Goal: Information Seeking & Learning: Check status

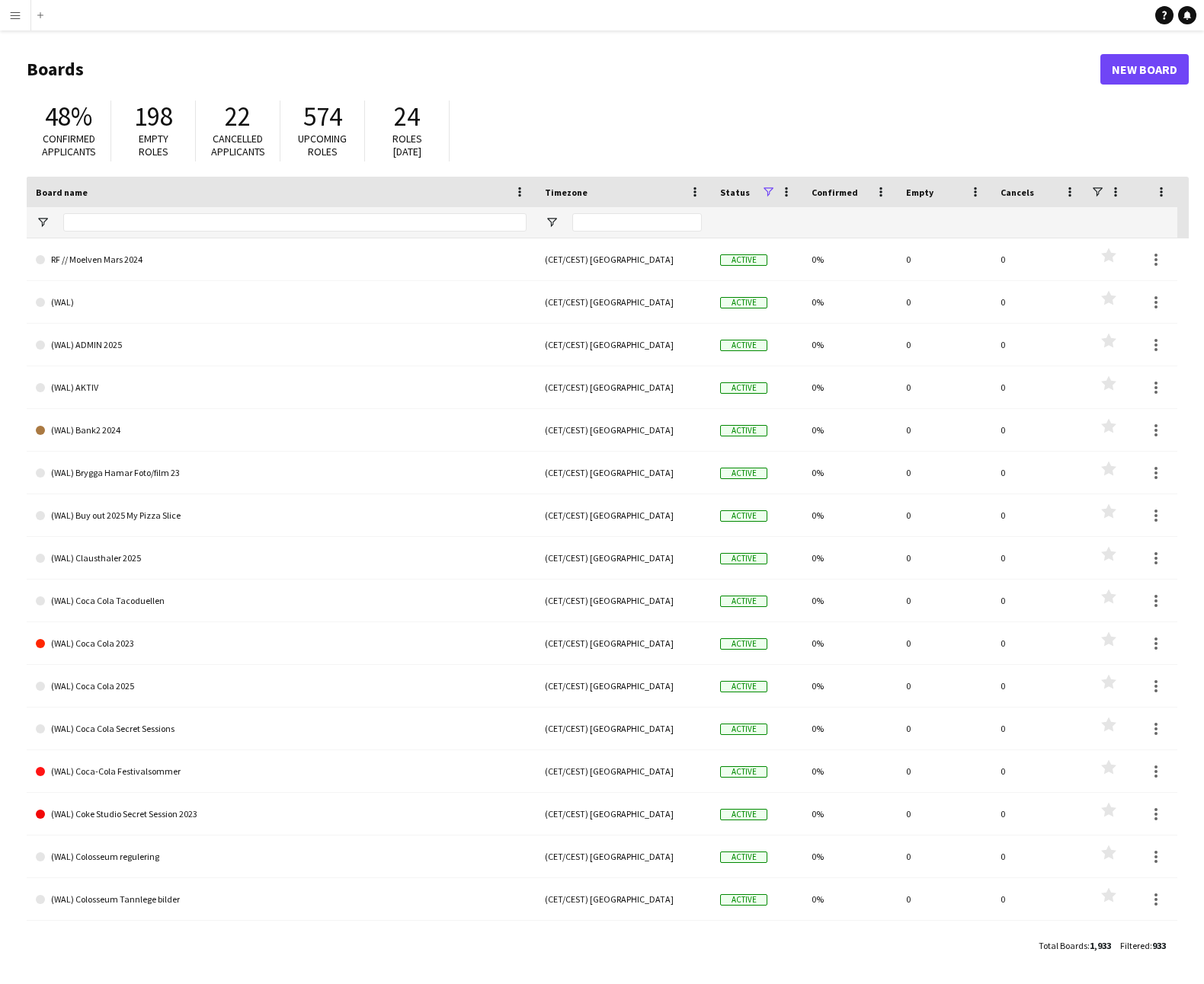
click at [19, 21] on button "Menu" at bounding box center [15, 15] width 31 height 31
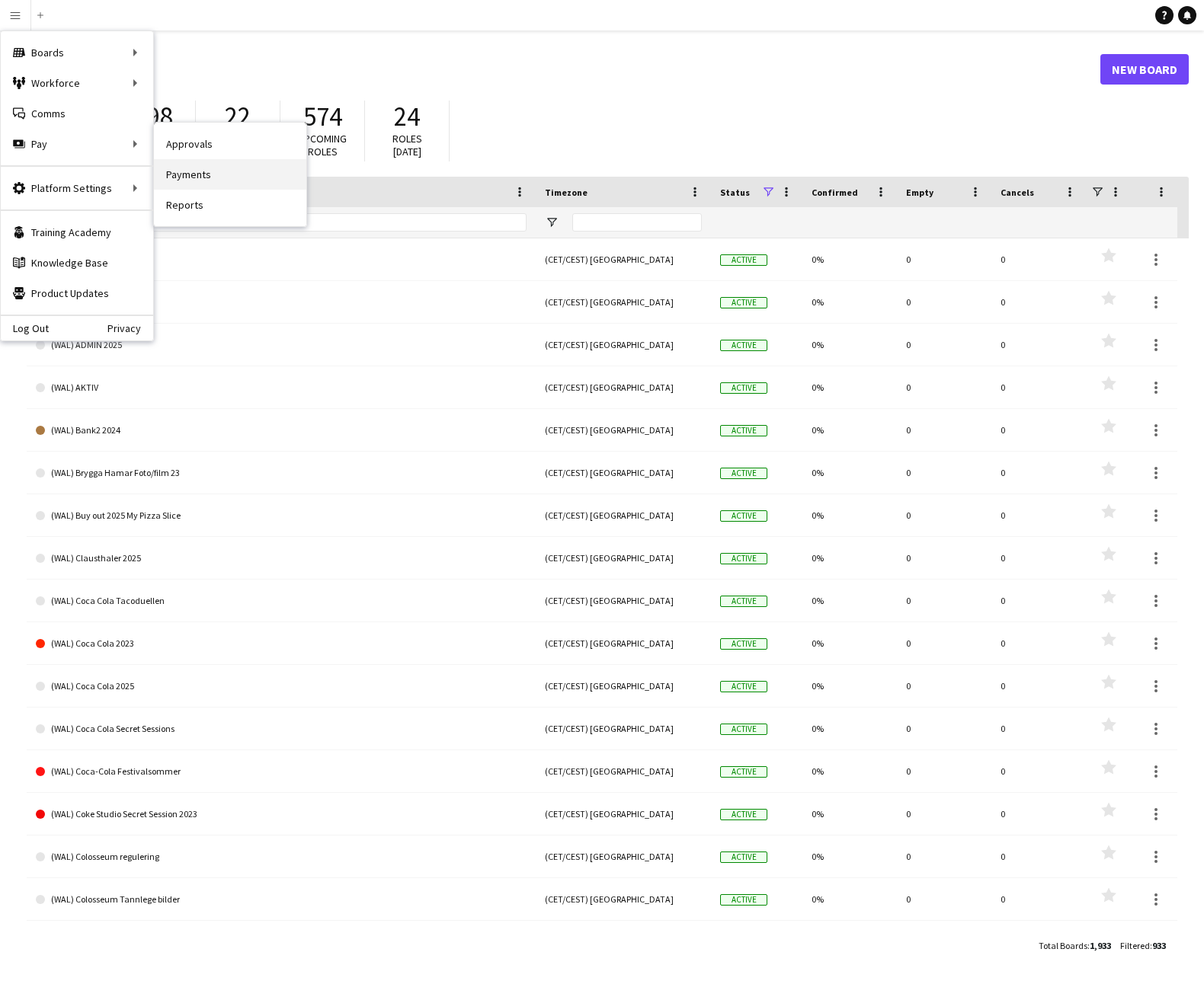
click at [200, 165] on link "Payments" at bounding box center [230, 175] width 153 height 31
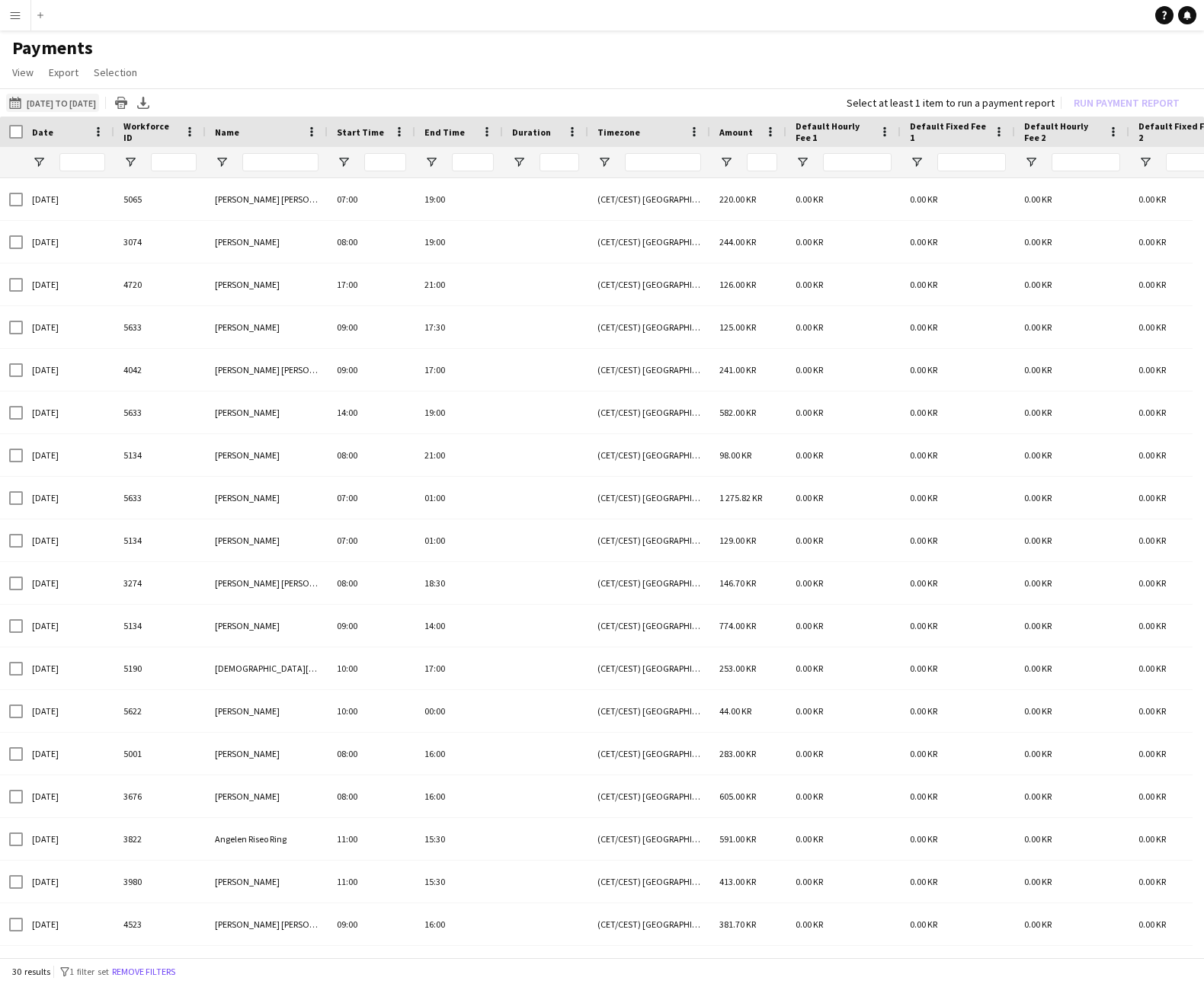
click at [14, 109] on button "[DATE] to [DATE] [DATE] to [DATE]" at bounding box center [53, 103] width 93 height 18
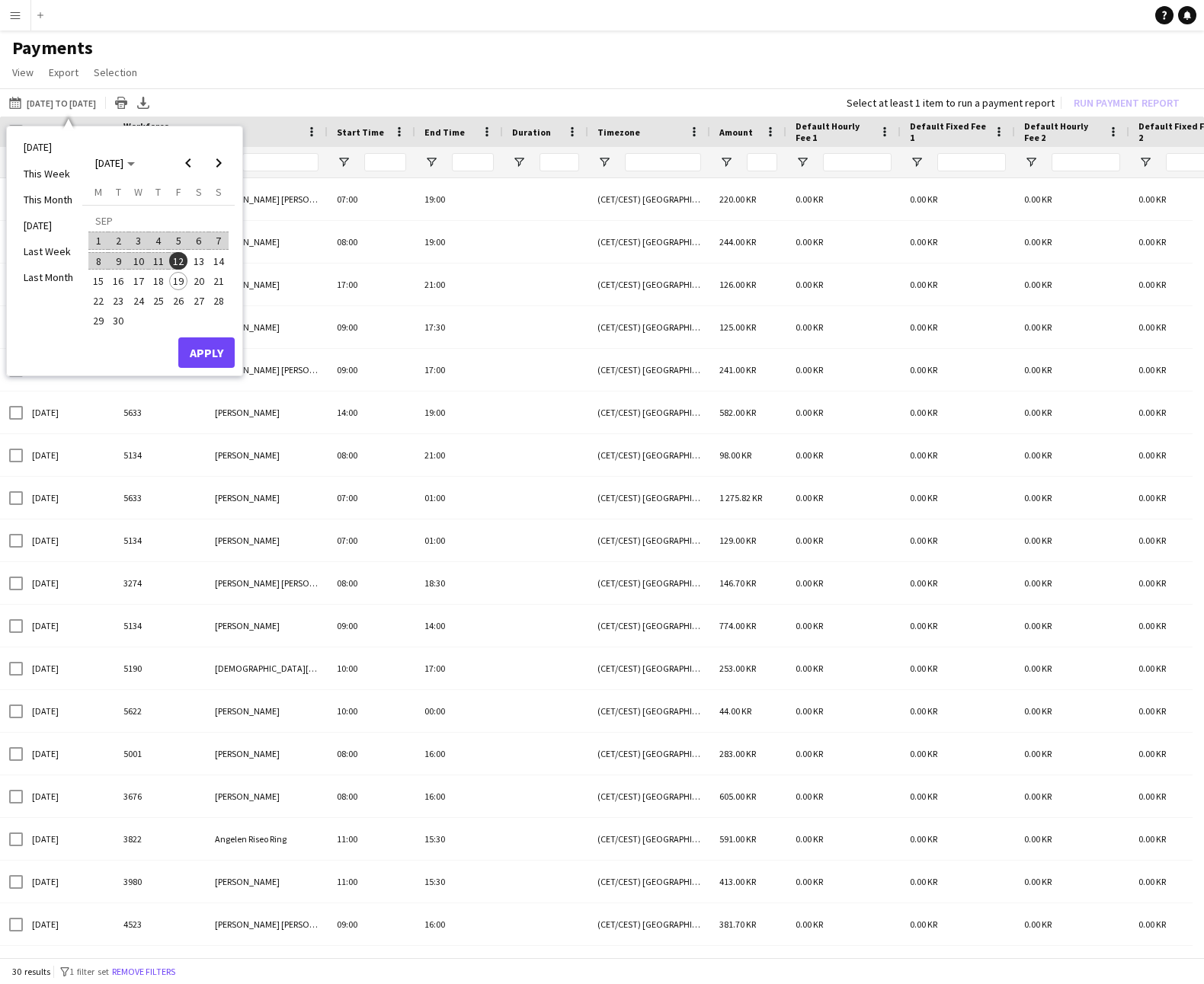
click at [98, 247] on span "1" at bounding box center [98, 241] width 18 height 18
click at [216, 256] on span "14" at bounding box center [219, 261] width 18 height 18
click at [215, 345] on button "Apply" at bounding box center [207, 352] width 56 height 31
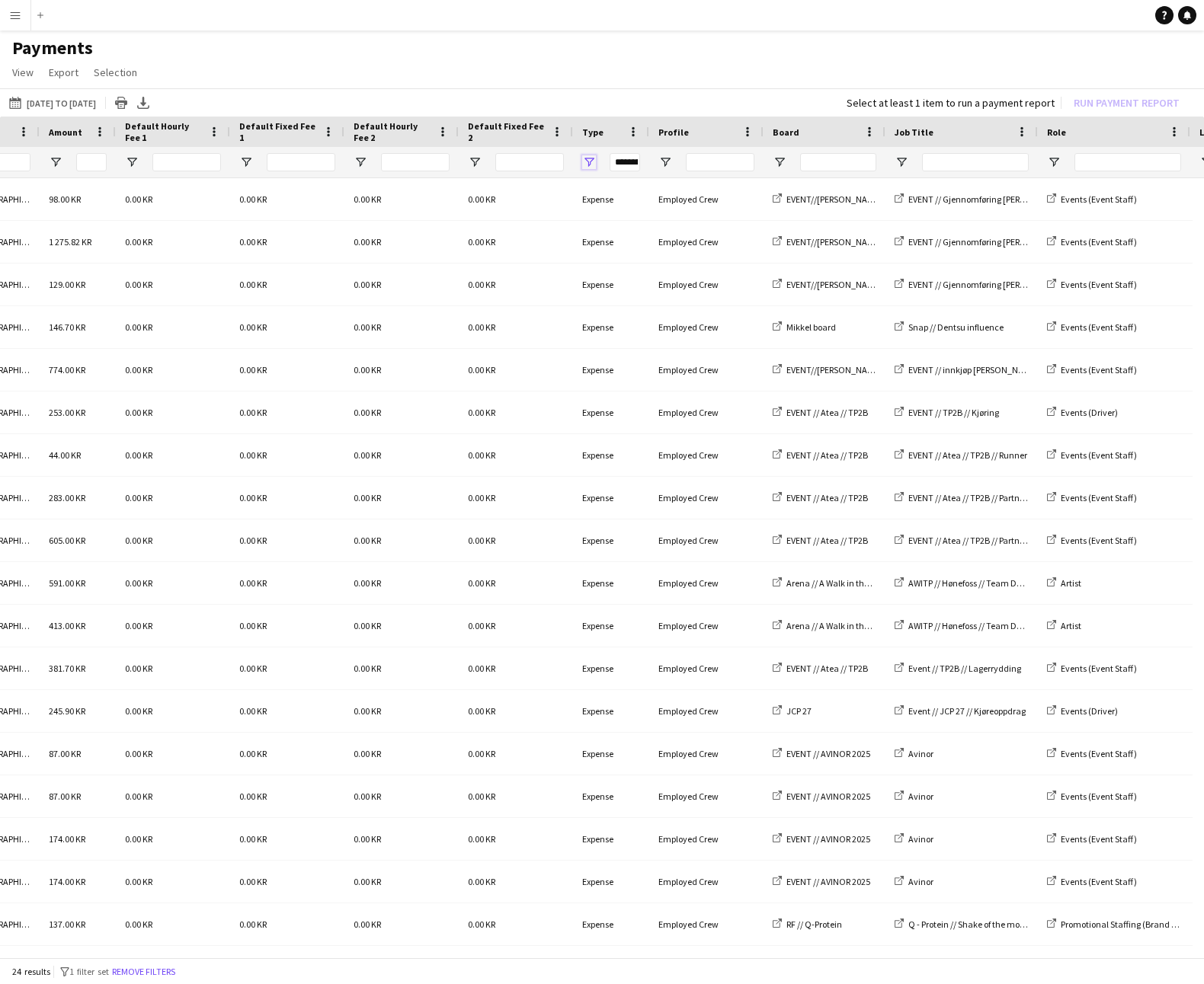
click at [592, 164] on span "Open Filter Menu" at bounding box center [589, 162] width 14 height 14
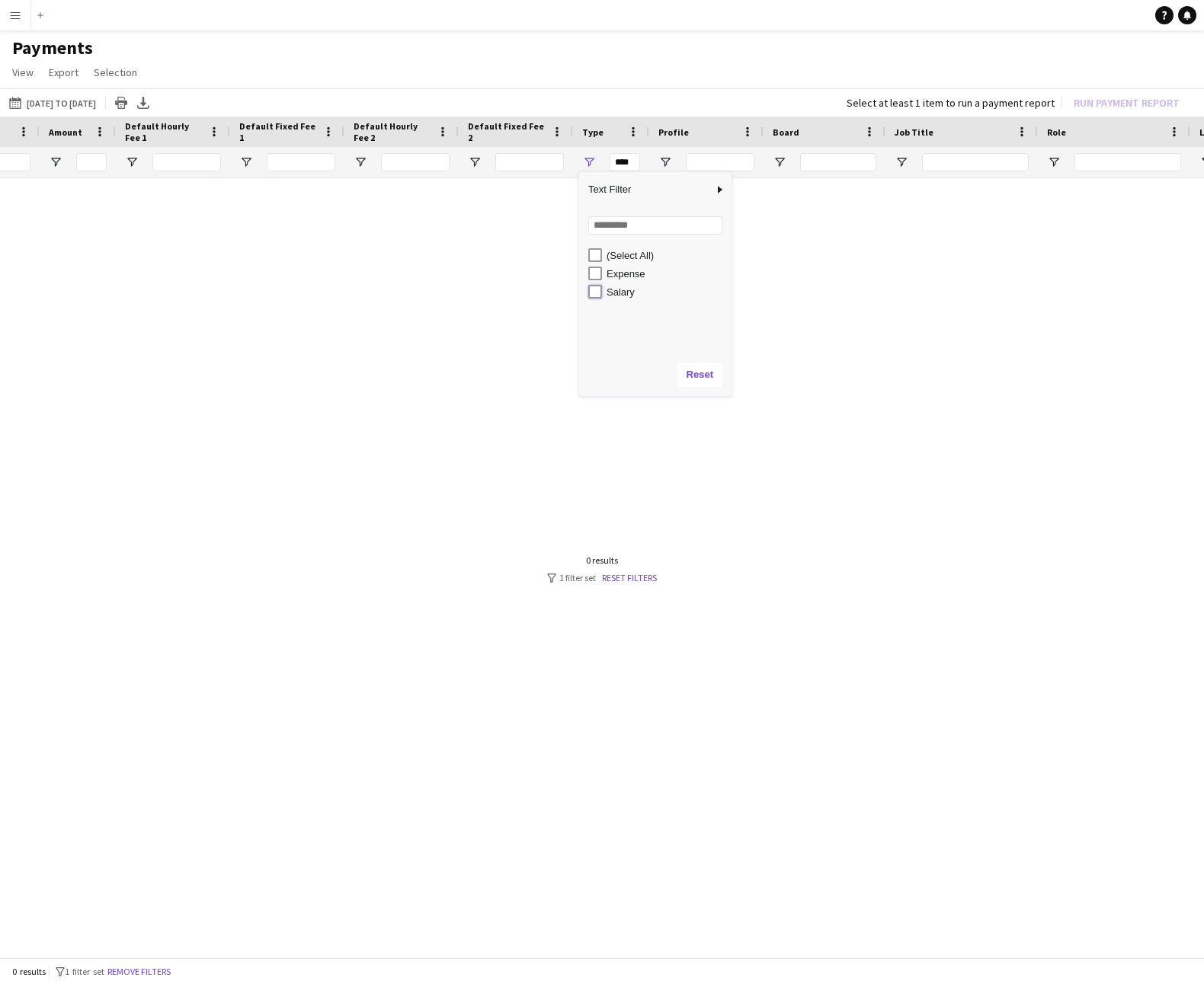
type input "**********"
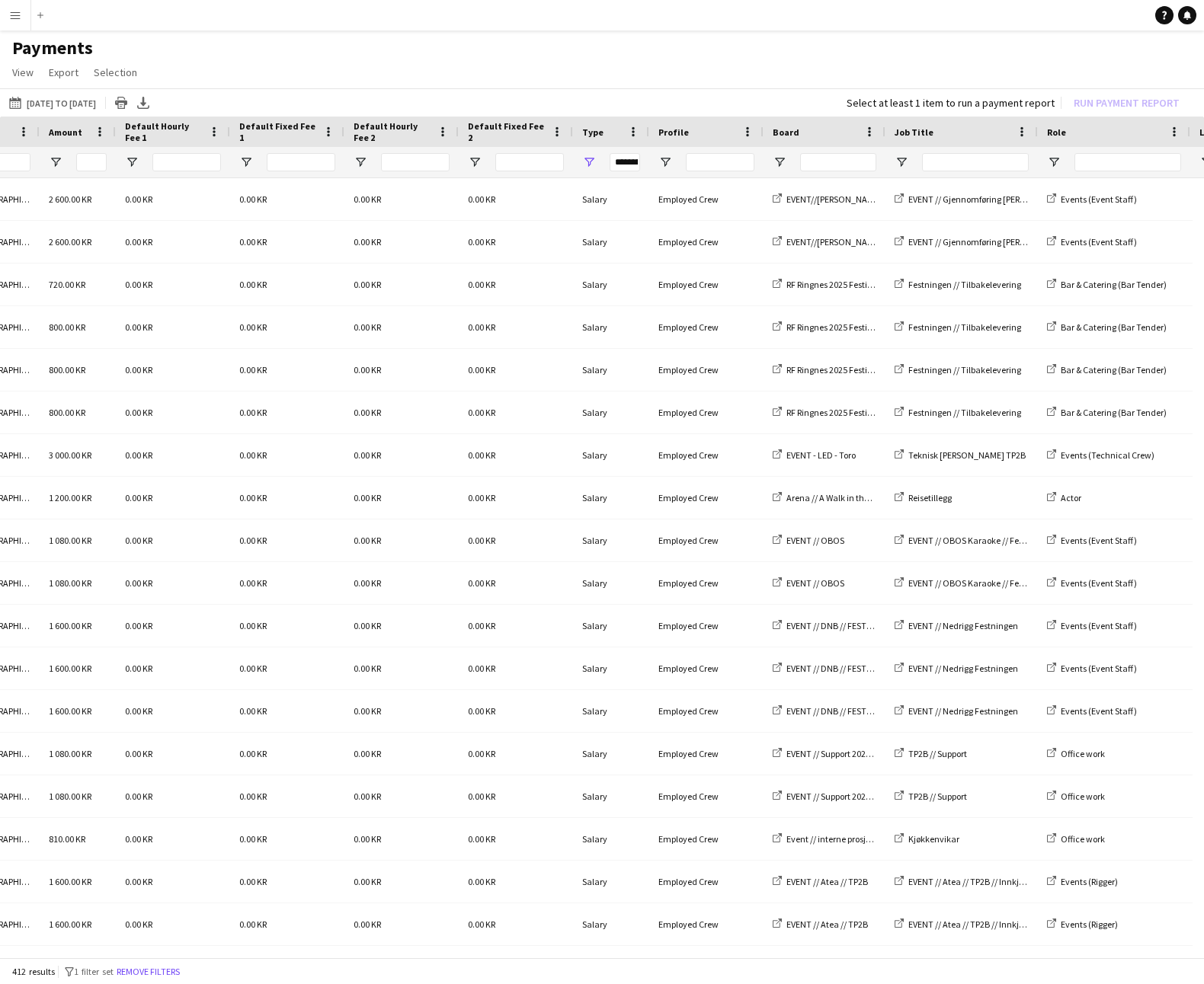
click at [601, 104] on div "[DATE] to [DATE] [DATE] to [DATE] [DATE] This Week This Month [DATE] Last Week …" at bounding box center [602, 102] width 1204 height 28
click at [774, 159] on span "Open Filter Menu" at bounding box center [779, 162] width 14 height 14
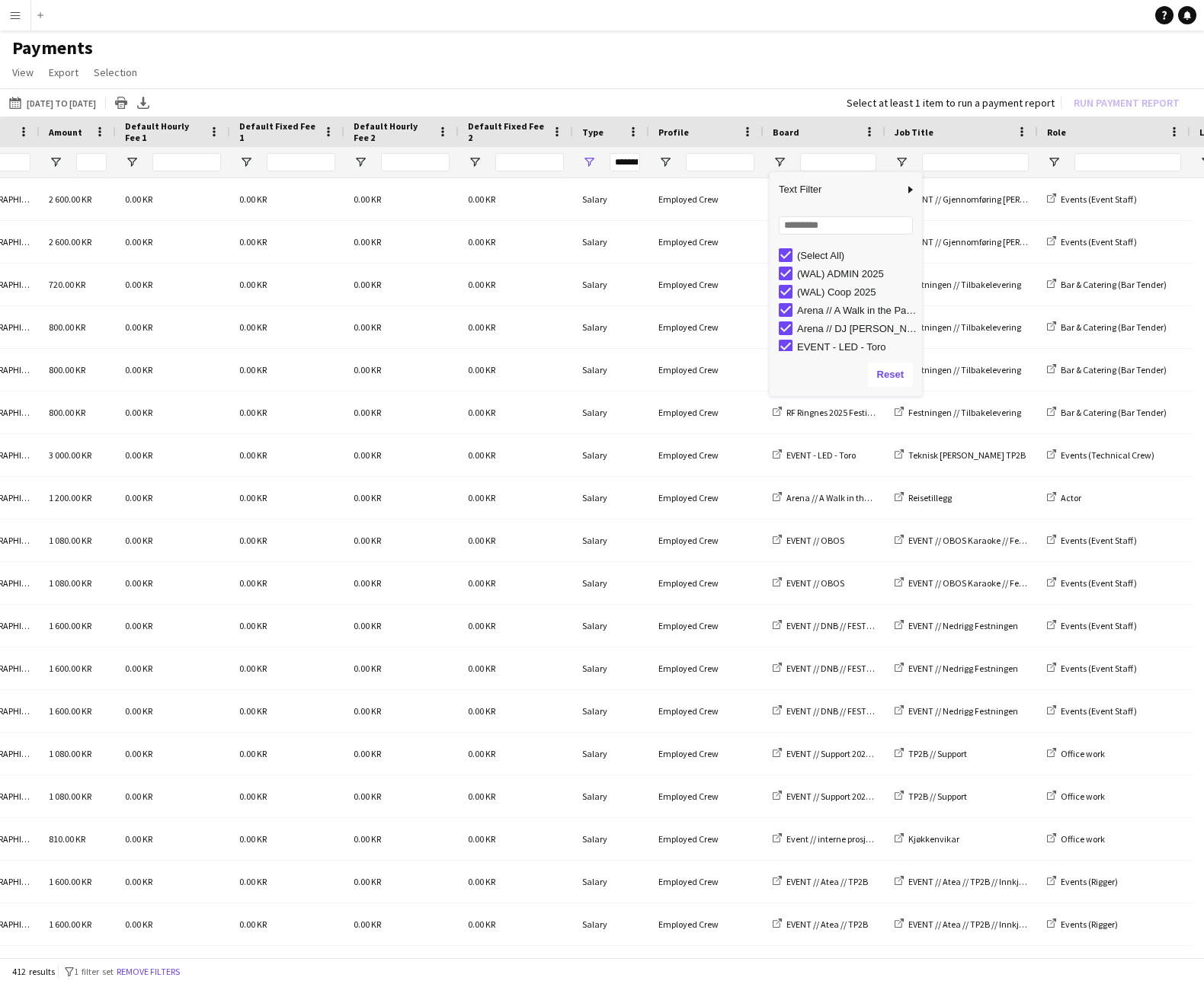
click at [792, 254] on div "(Select All)" at bounding box center [850, 255] width 143 height 18
type input "***"
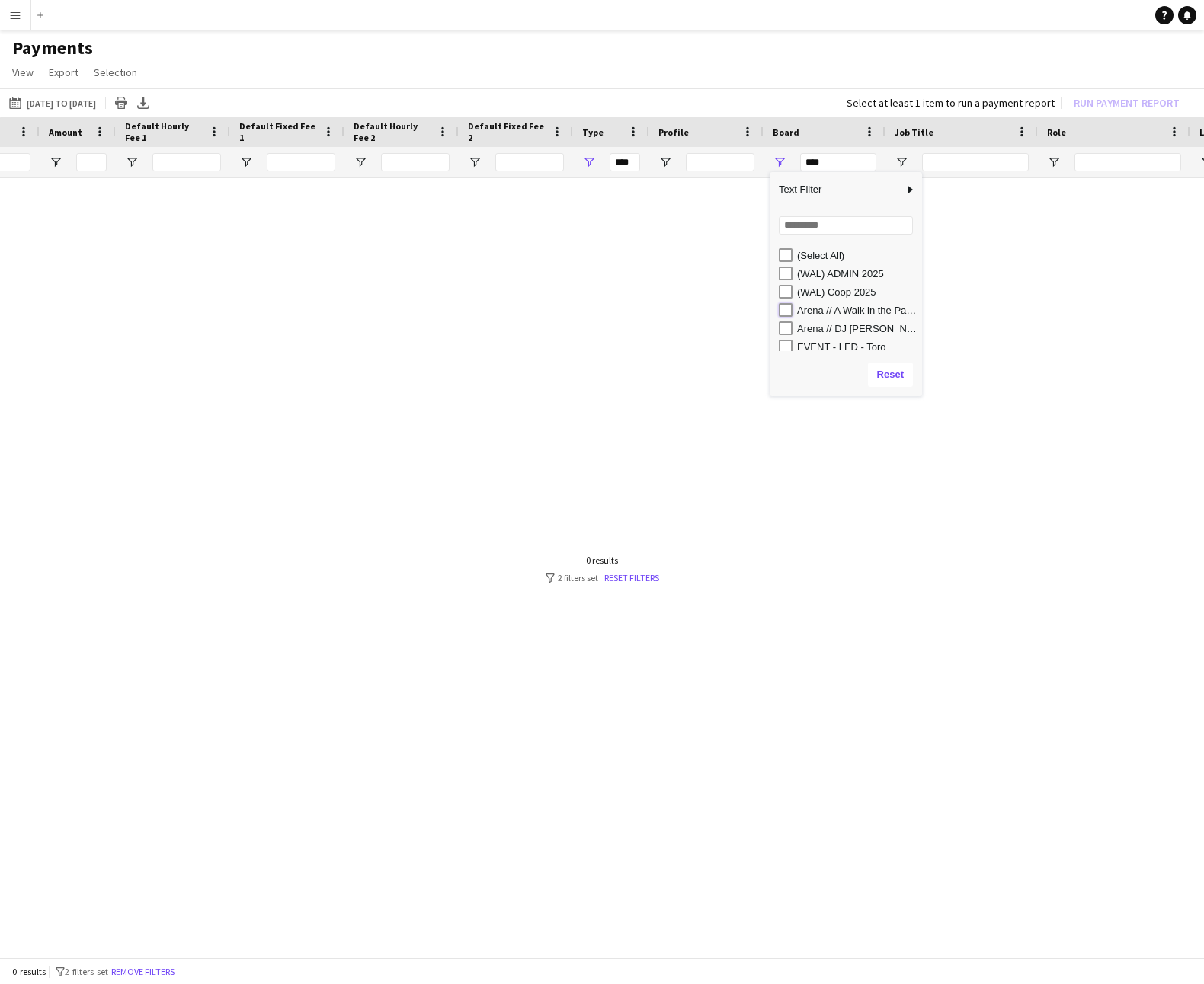
type input "**********"
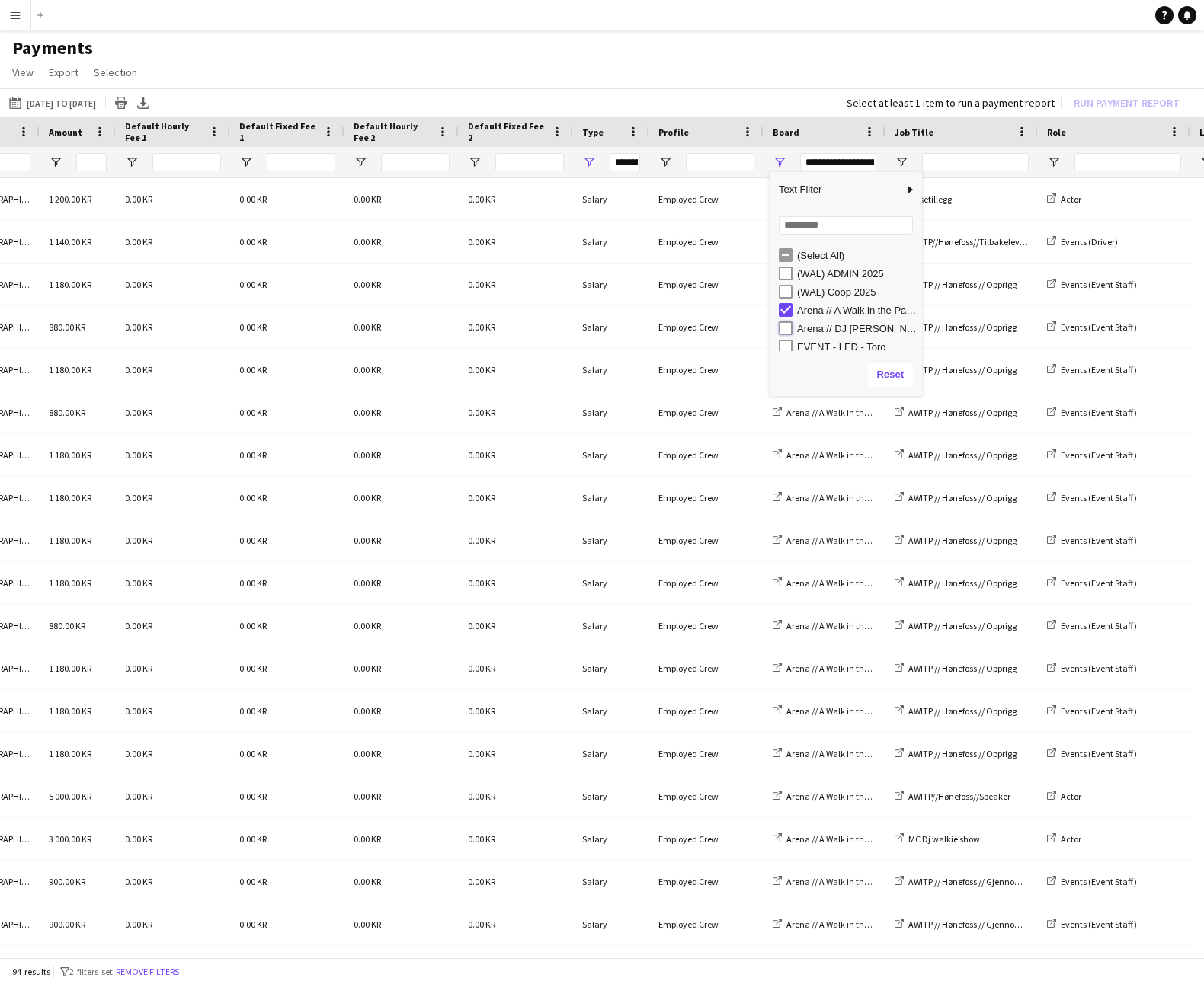
type input "**********"
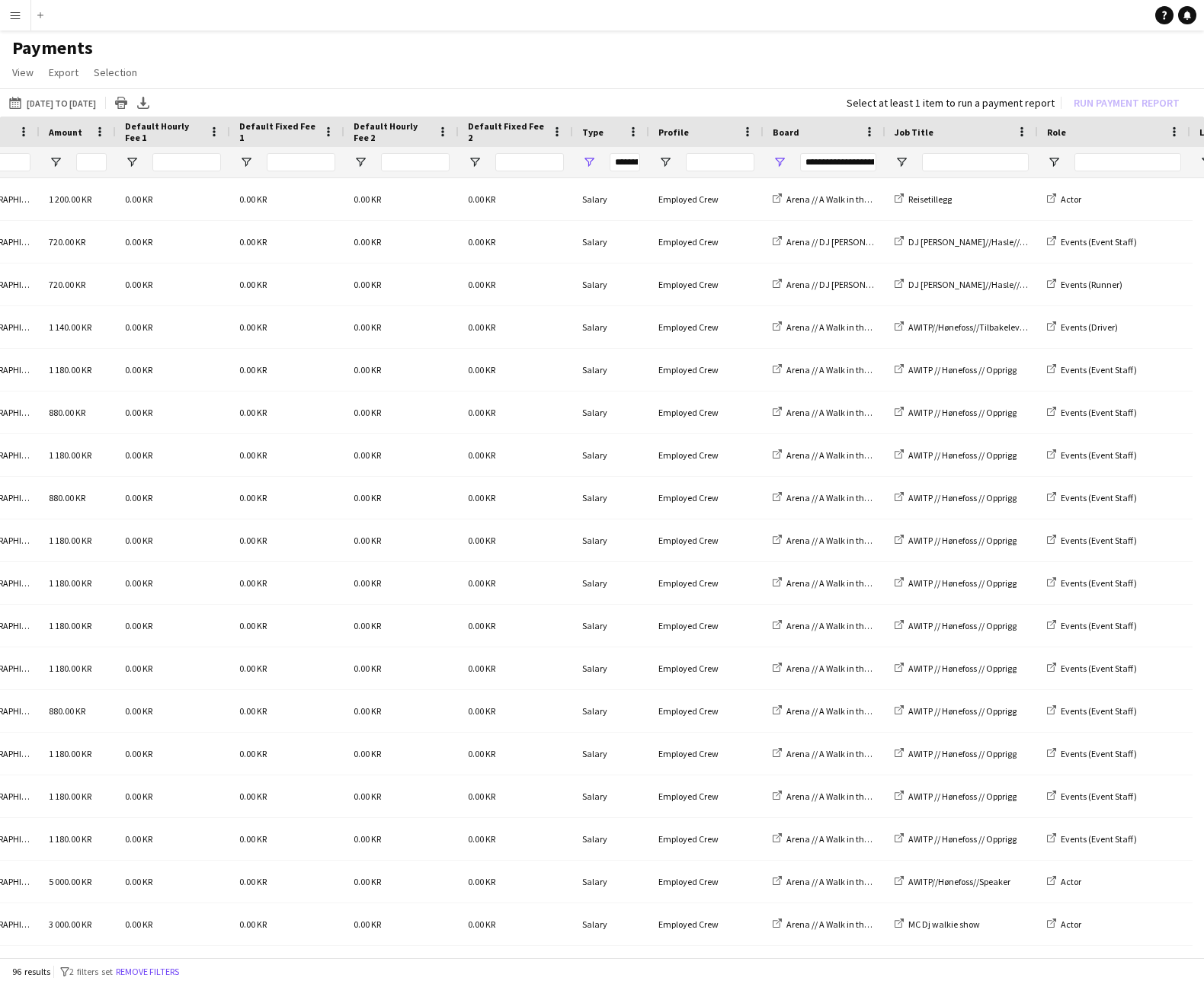
click at [730, 77] on app-page-menu "View Customise view Customise filters Reset Filters Reset View Reset All Export…" at bounding box center [602, 74] width 1204 height 29
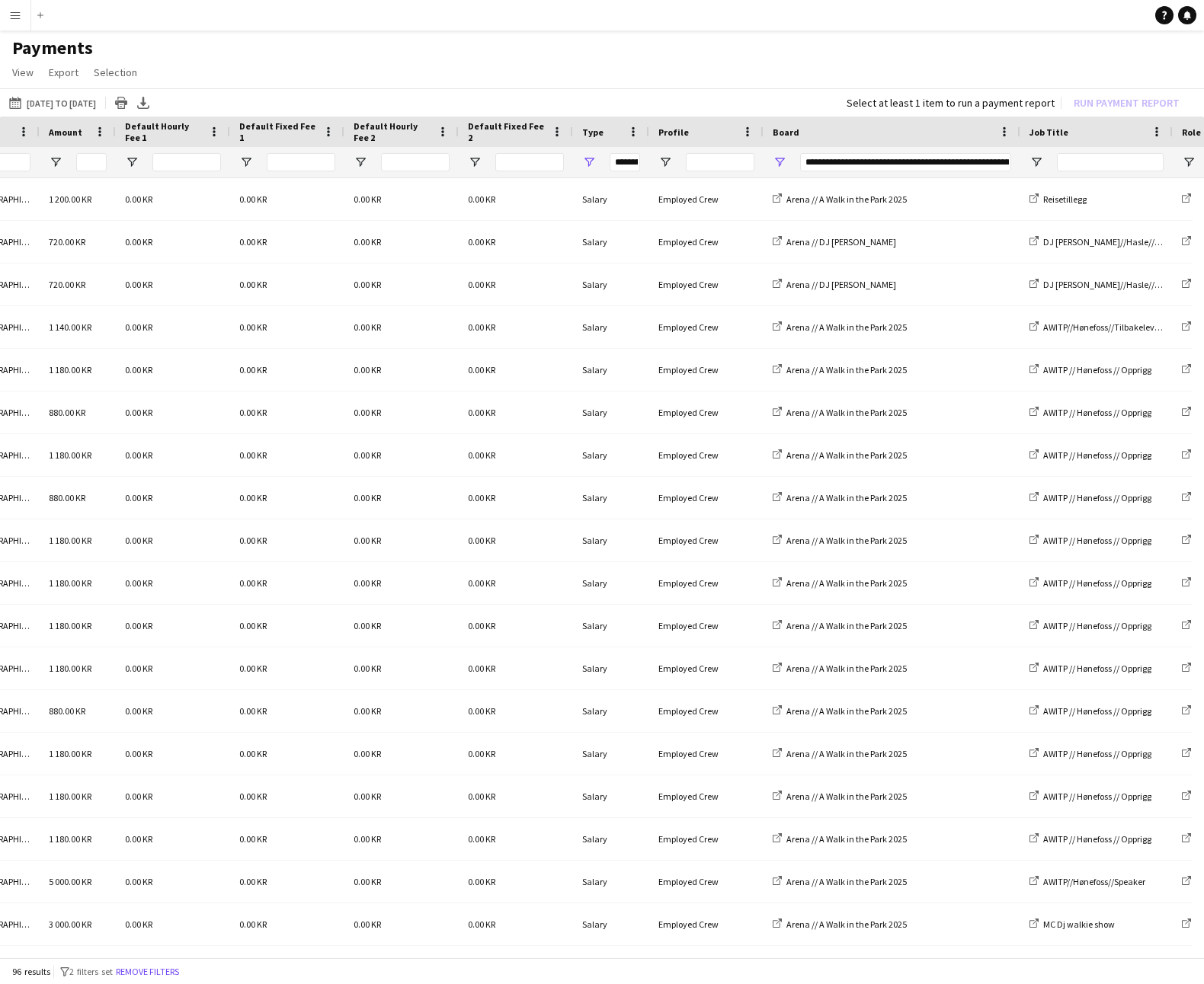
drag, startPoint x: 882, startPoint y: 132, endPoint x: 1017, endPoint y: 128, distance: 135.1
click at [1017, 128] on div at bounding box center [1019, 132] width 6 height 31
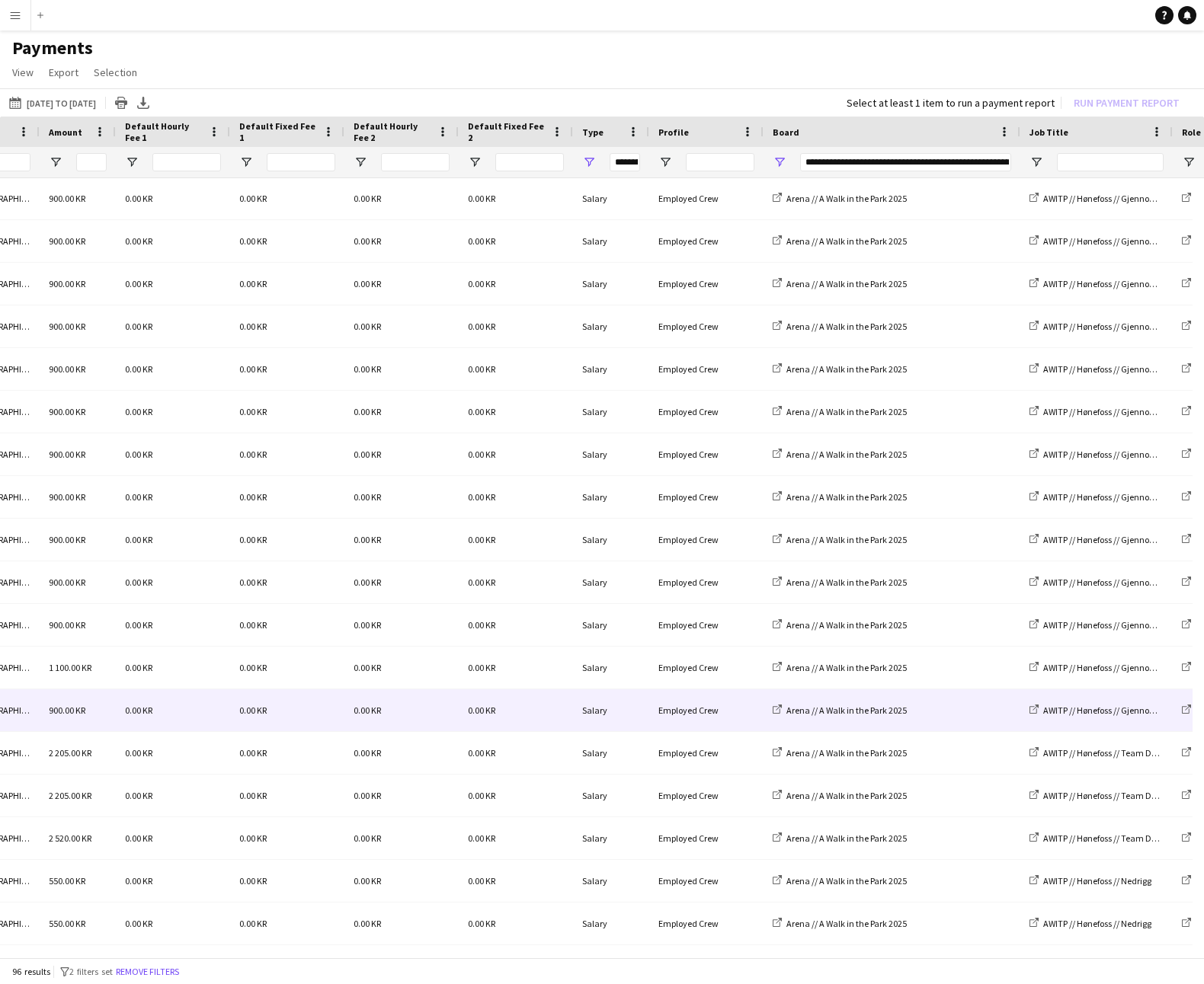
scroll to position [35, 0]
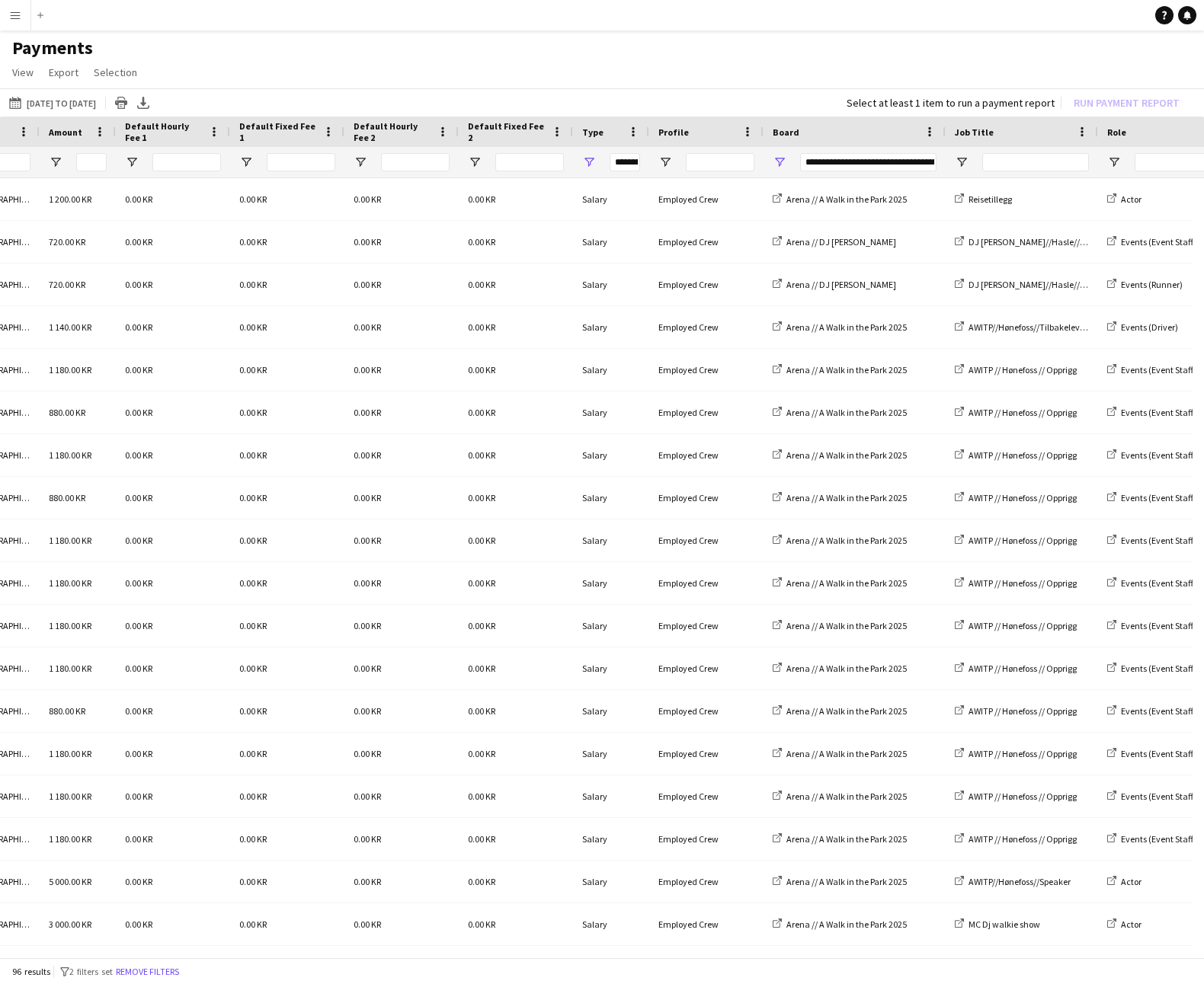
drag, startPoint x: 1016, startPoint y: 128, endPoint x: 942, endPoint y: 141, distance: 75.1
click at [942, 141] on div at bounding box center [945, 132] width 6 height 31
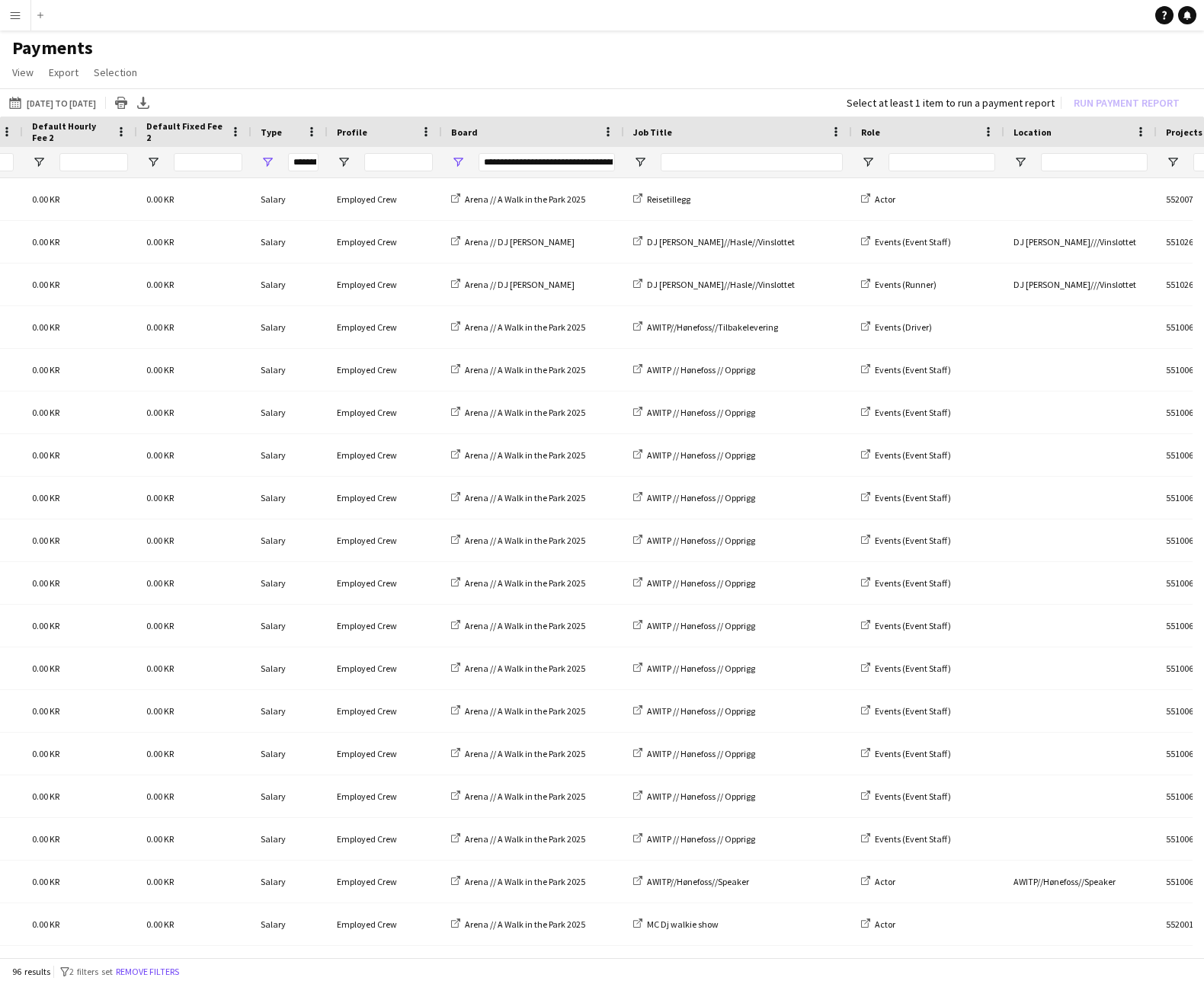
drag, startPoint x: 772, startPoint y: 133, endPoint x: 848, endPoint y: 127, distance: 76.2
click at [848, 127] on div at bounding box center [851, 132] width 6 height 31
click at [645, 156] on span "Open Filter Menu" at bounding box center [640, 162] width 14 height 14
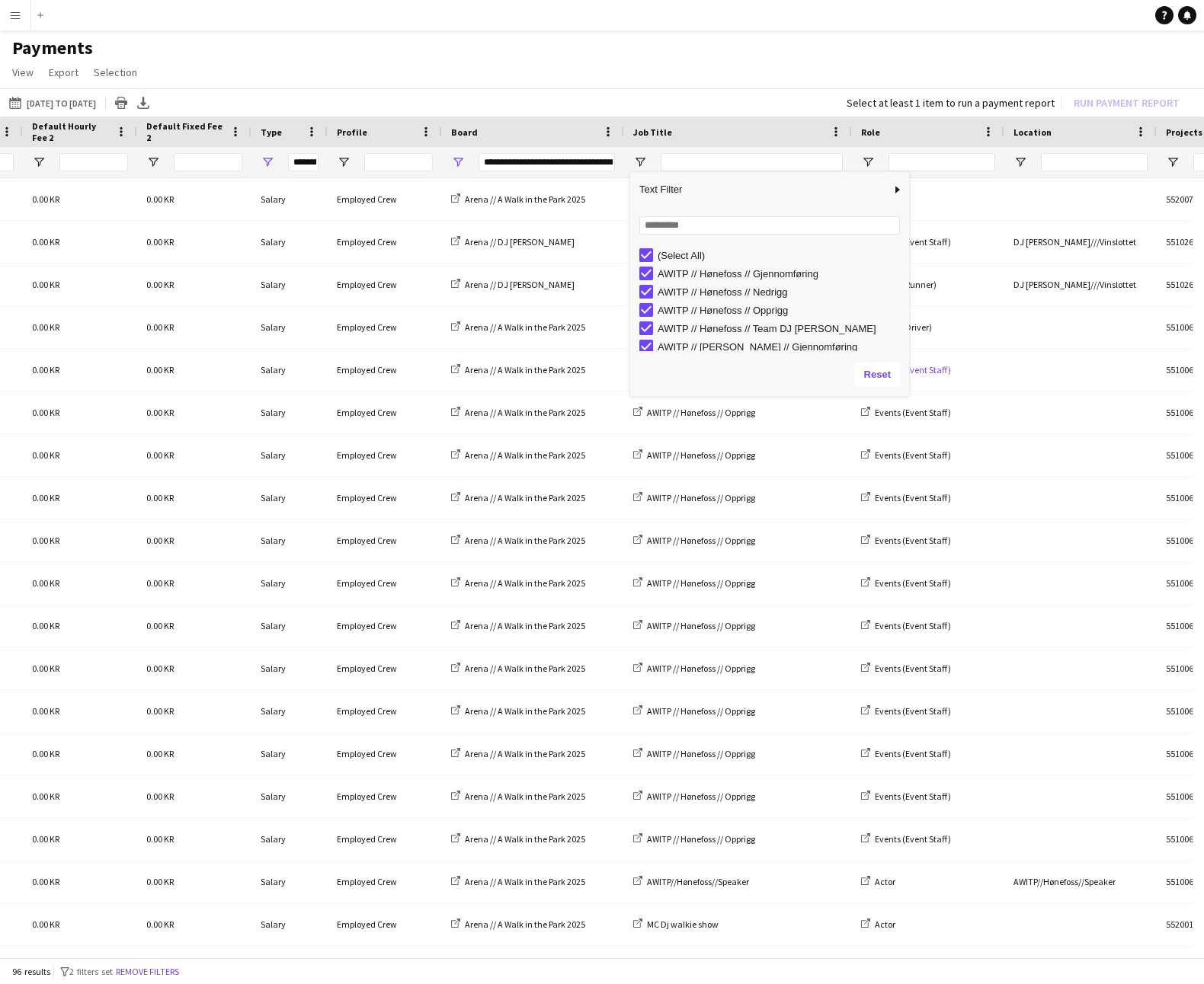
drag, startPoint x: 781, startPoint y: 353, endPoint x: 908, endPoint y: 363, distance: 127.4
click at [908, 363] on div "Column Filter" at bounding box center [906, 285] width 4 height 217
type input "***"
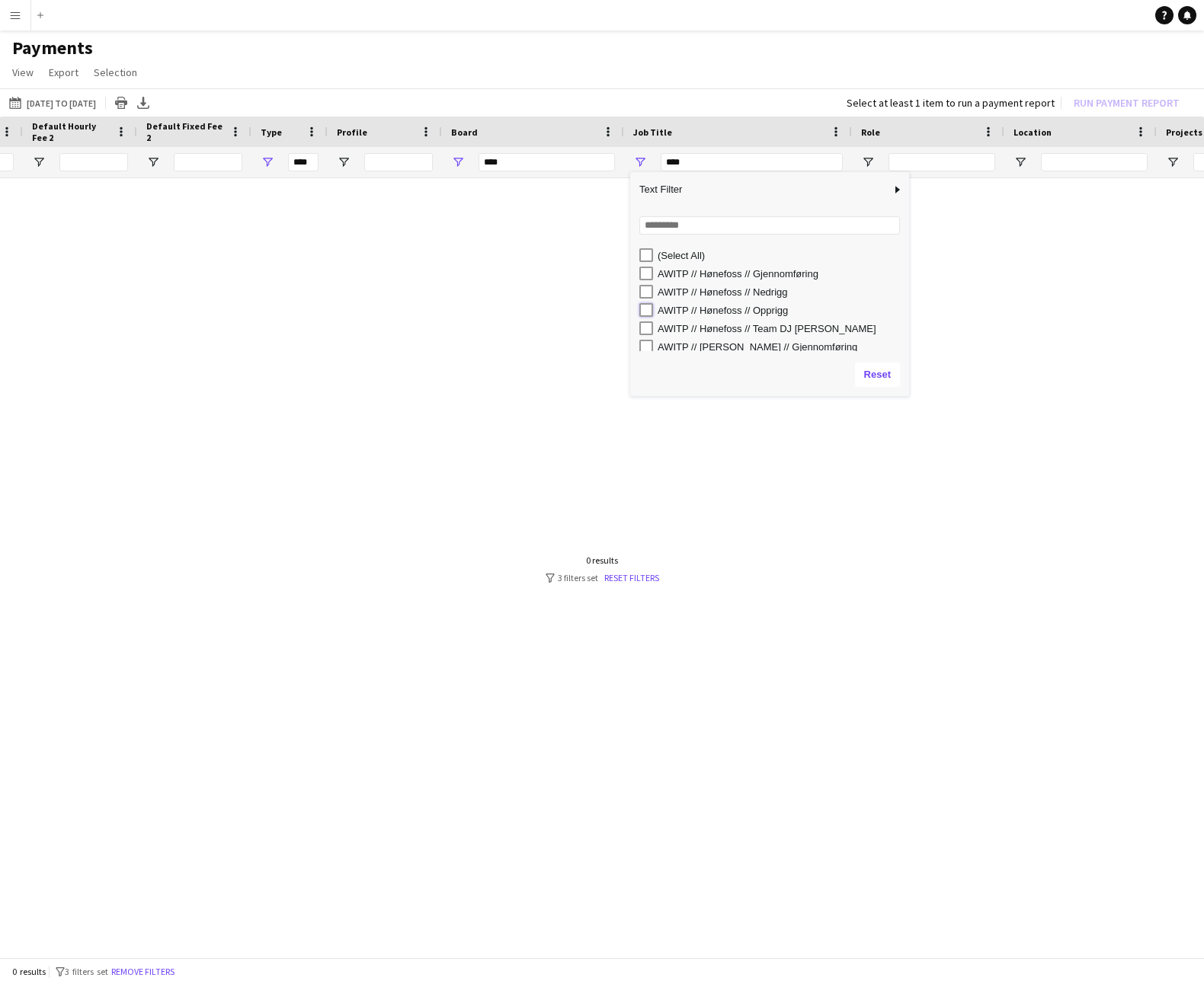
type input "**********"
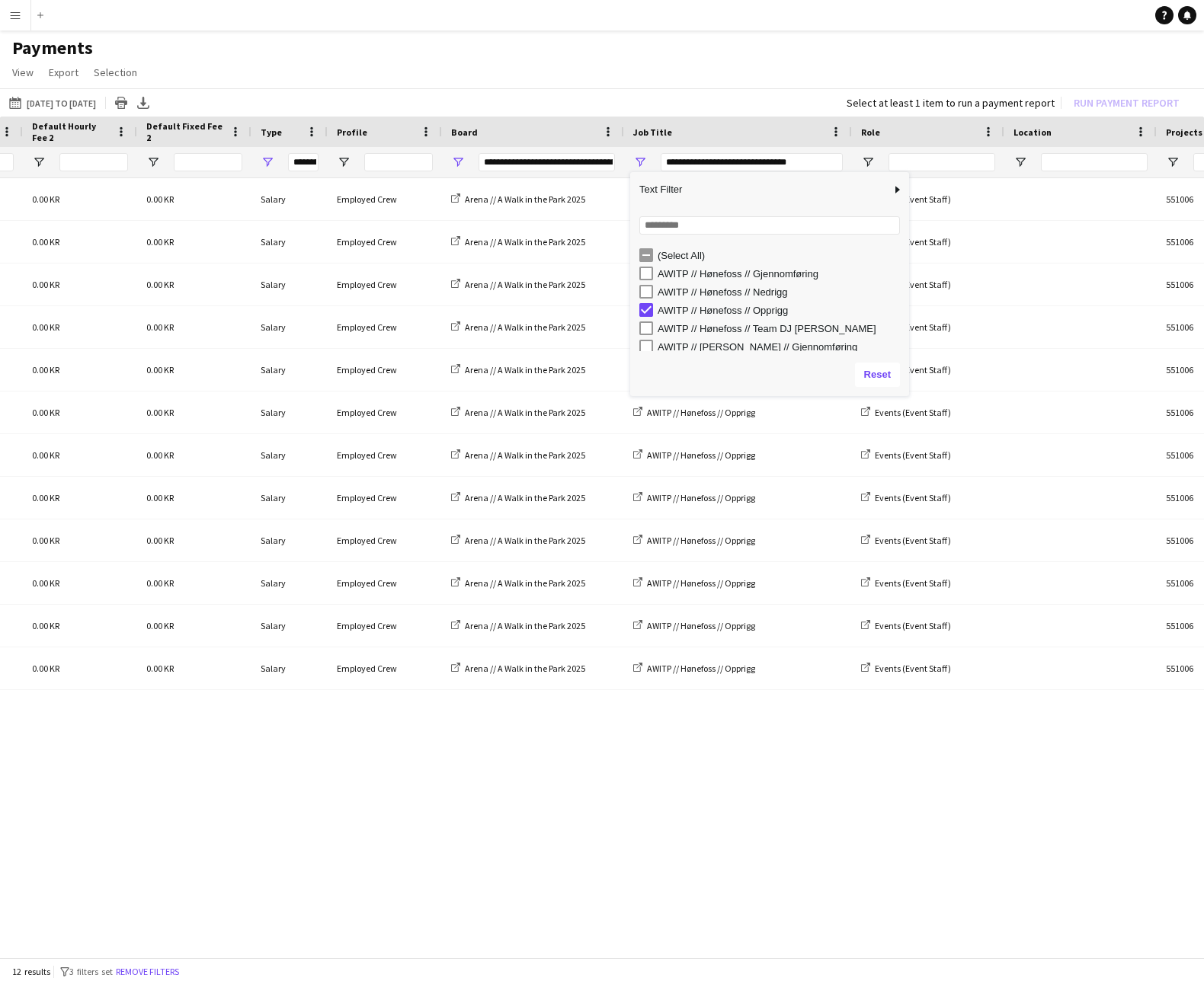
click at [662, 81] on app-page-menu "View Customise view Customise filters Reset Filters Reset View Reset All Export…" at bounding box center [602, 74] width 1204 height 29
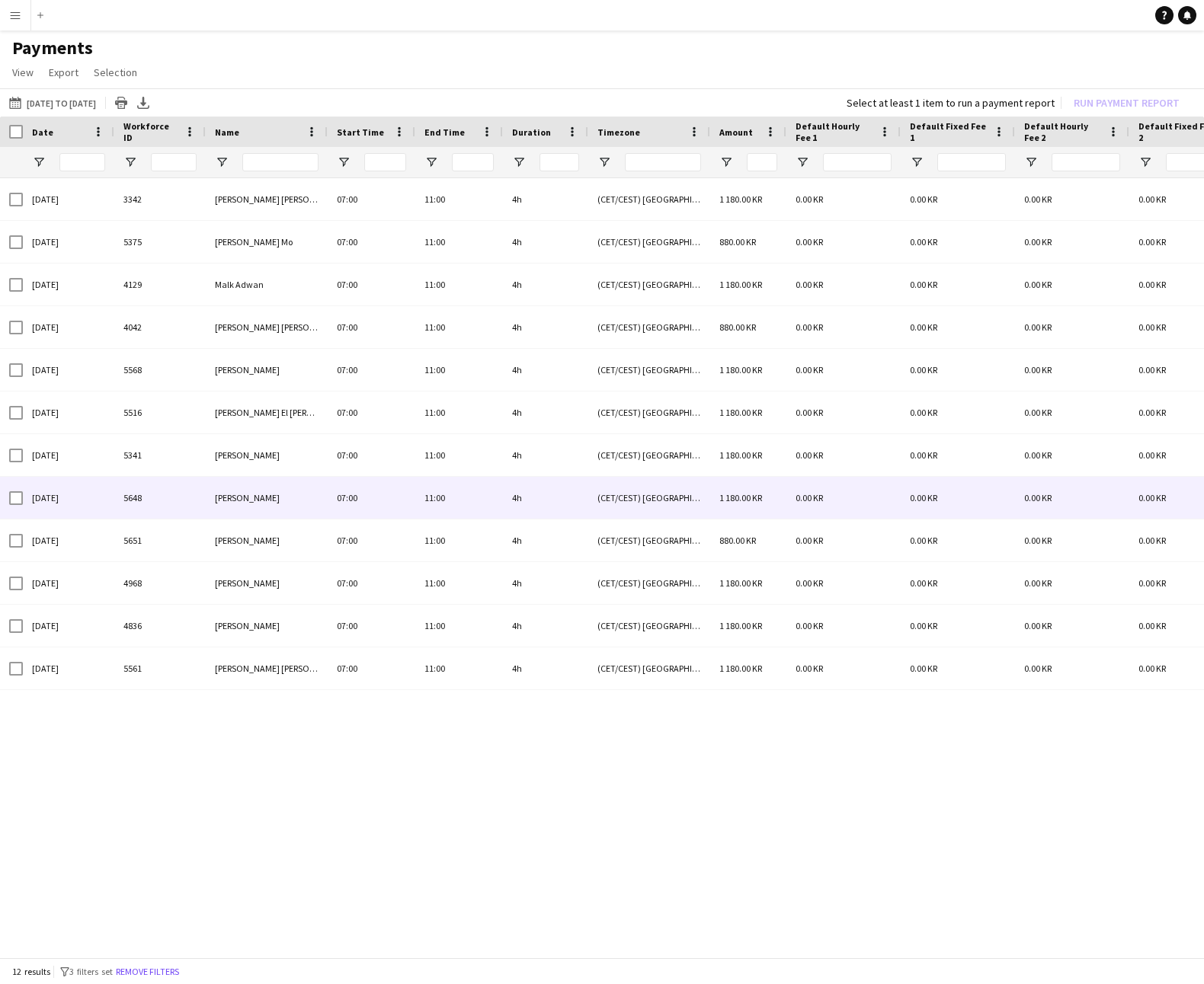
click at [659, 484] on div "(CET/CEST) [GEOGRAPHIC_DATA]" at bounding box center [649, 497] width 122 height 42
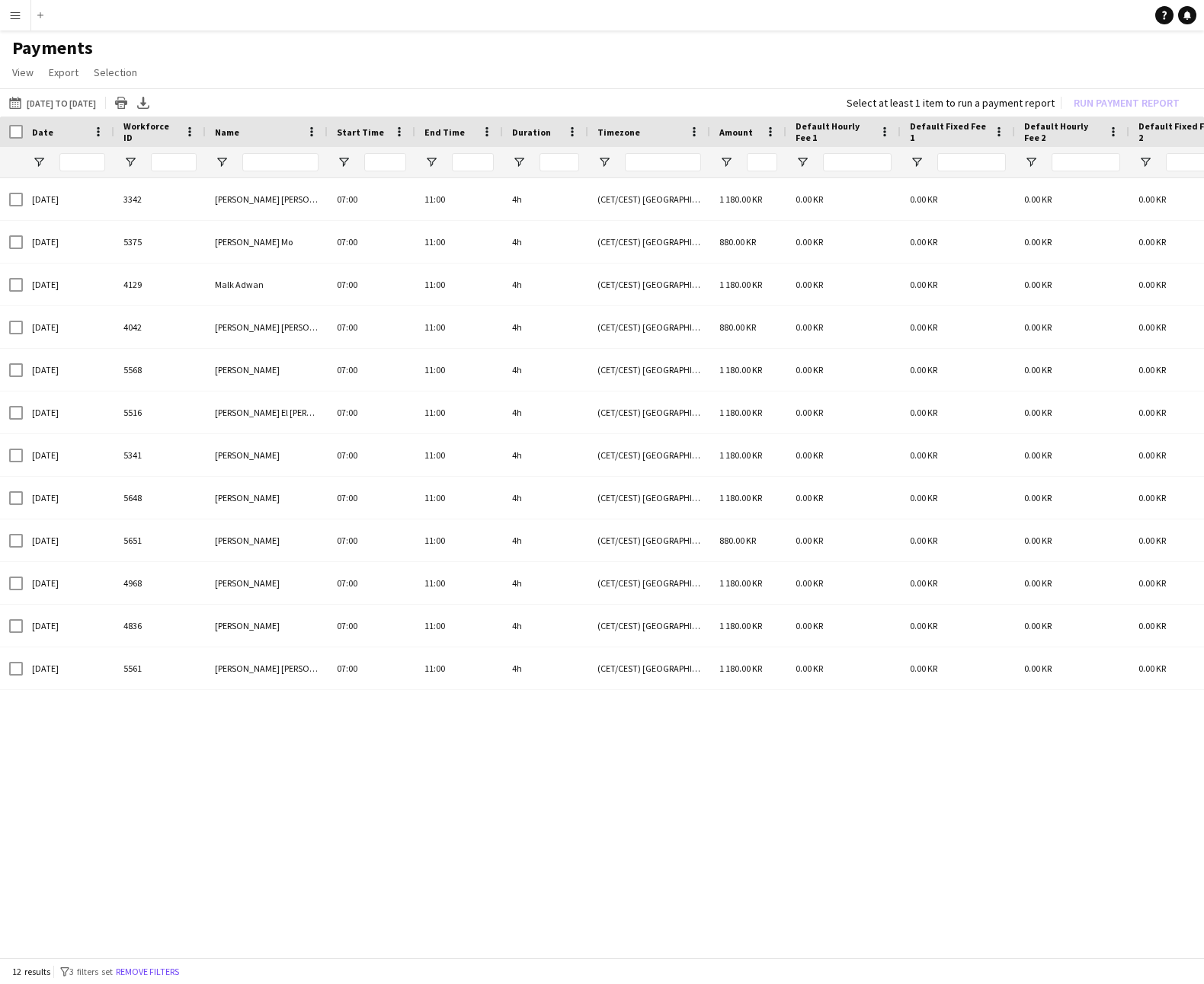
drag, startPoint x: 480, startPoint y: 957, endPoint x: 44, endPoint y: 849, distance: 449.2
click at [48, 943] on div "[DATE] to [DATE] [DATE] to [DATE] [DATE] This Week This Month [DATE] Last Week …" at bounding box center [602, 524] width 1204 height 872
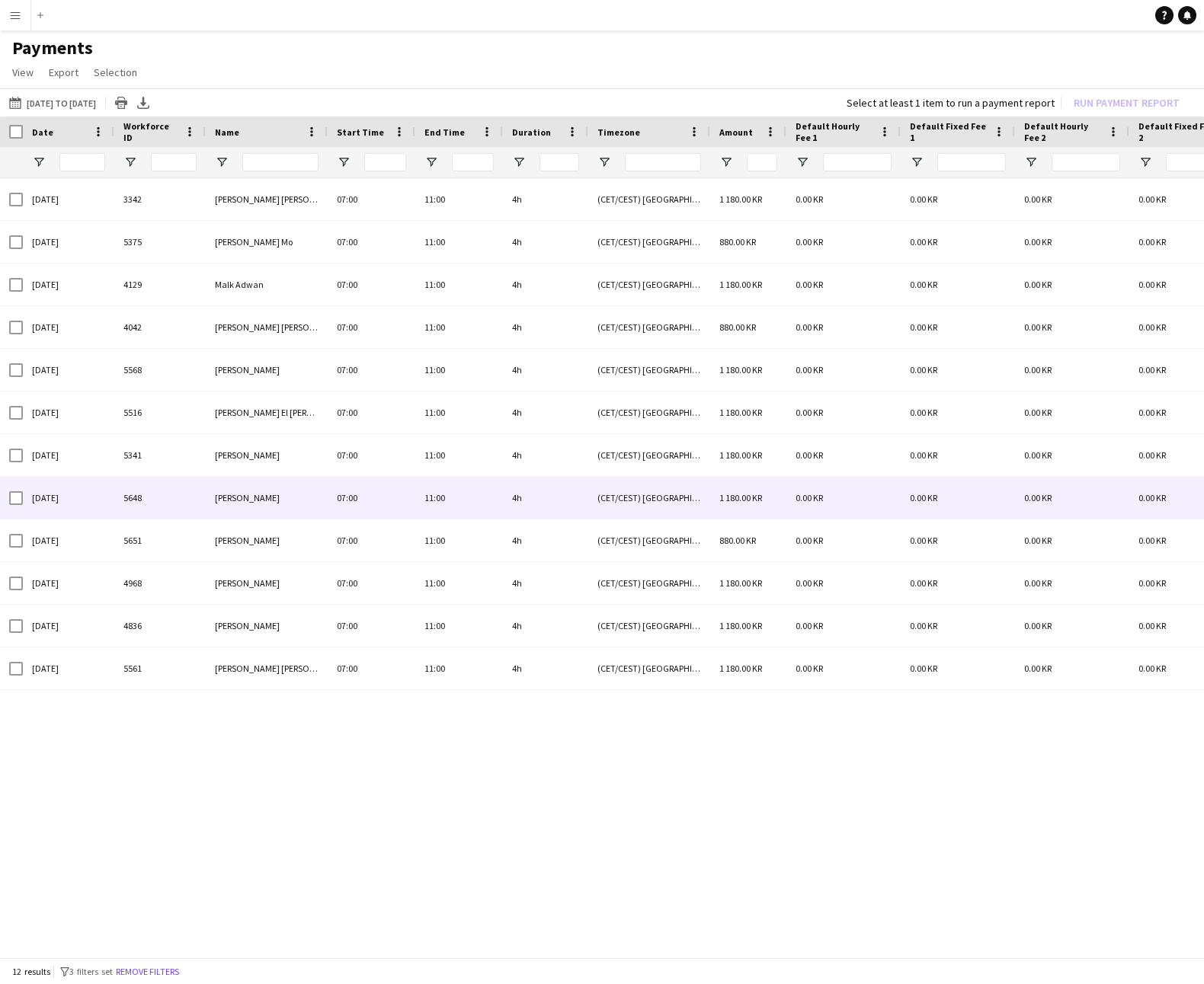
click at [31, 493] on div "[DATE]" at bounding box center [69, 497] width 92 height 42
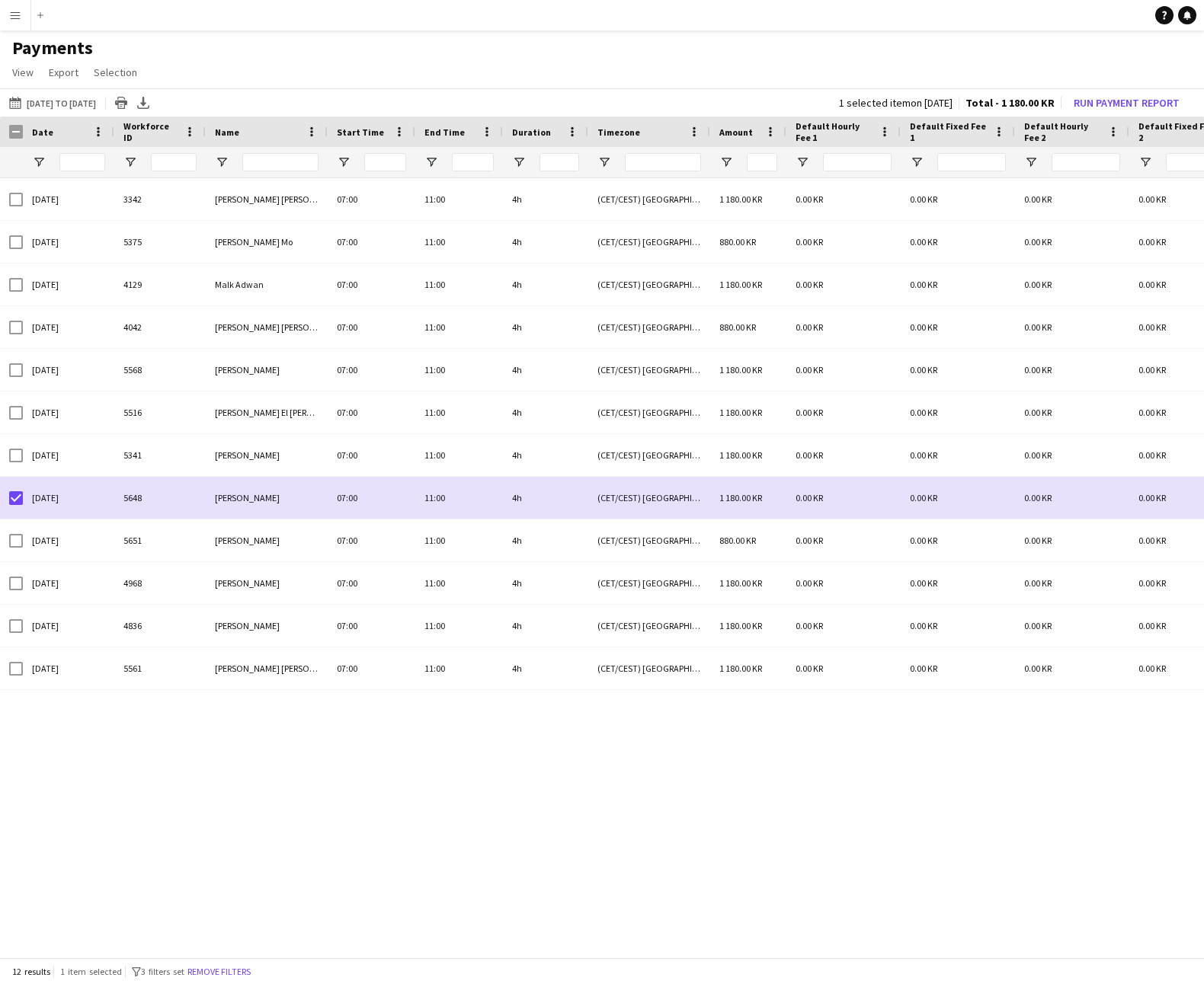
click at [16, 30] on button "Menu" at bounding box center [15, 15] width 31 height 31
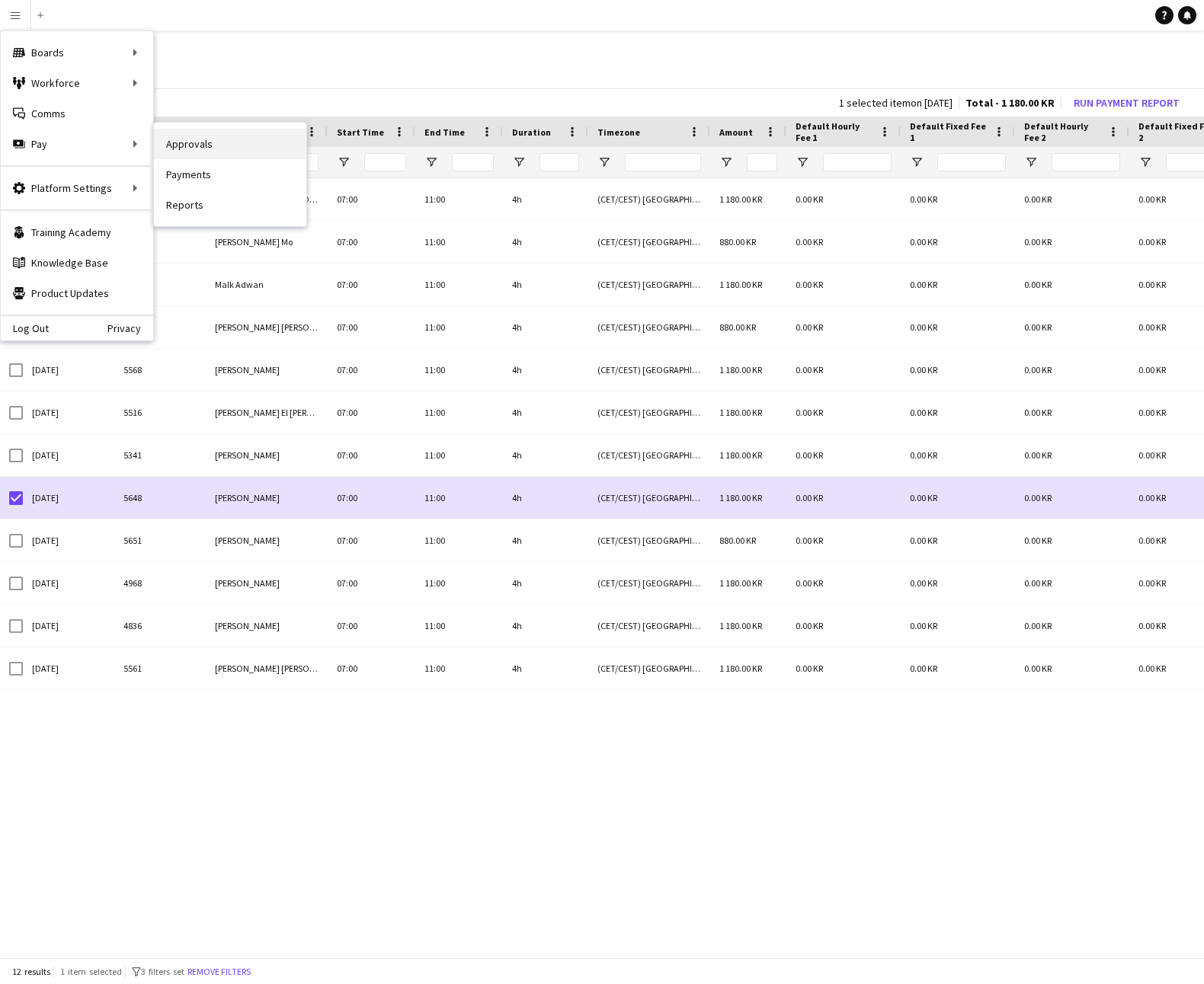
click at [211, 147] on link "Approvals" at bounding box center [230, 144] width 153 height 31
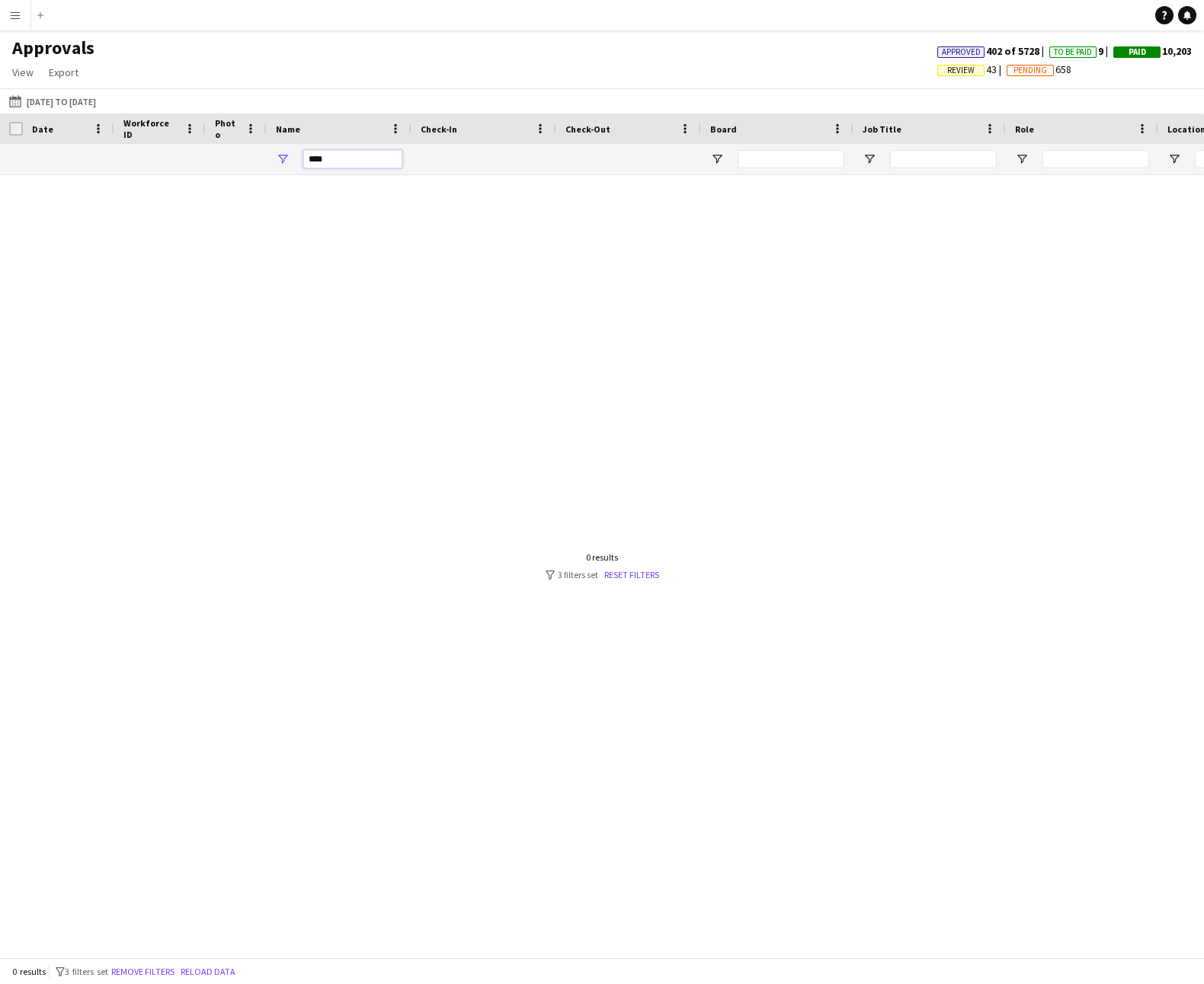
drag, startPoint x: 351, startPoint y: 161, endPoint x: 216, endPoint y: 166, distance: 135.1
type input "*"
click at [35, 97] on button "[DATE] to [DATE] [DATE] to [DATE]" at bounding box center [53, 101] width 93 height 18
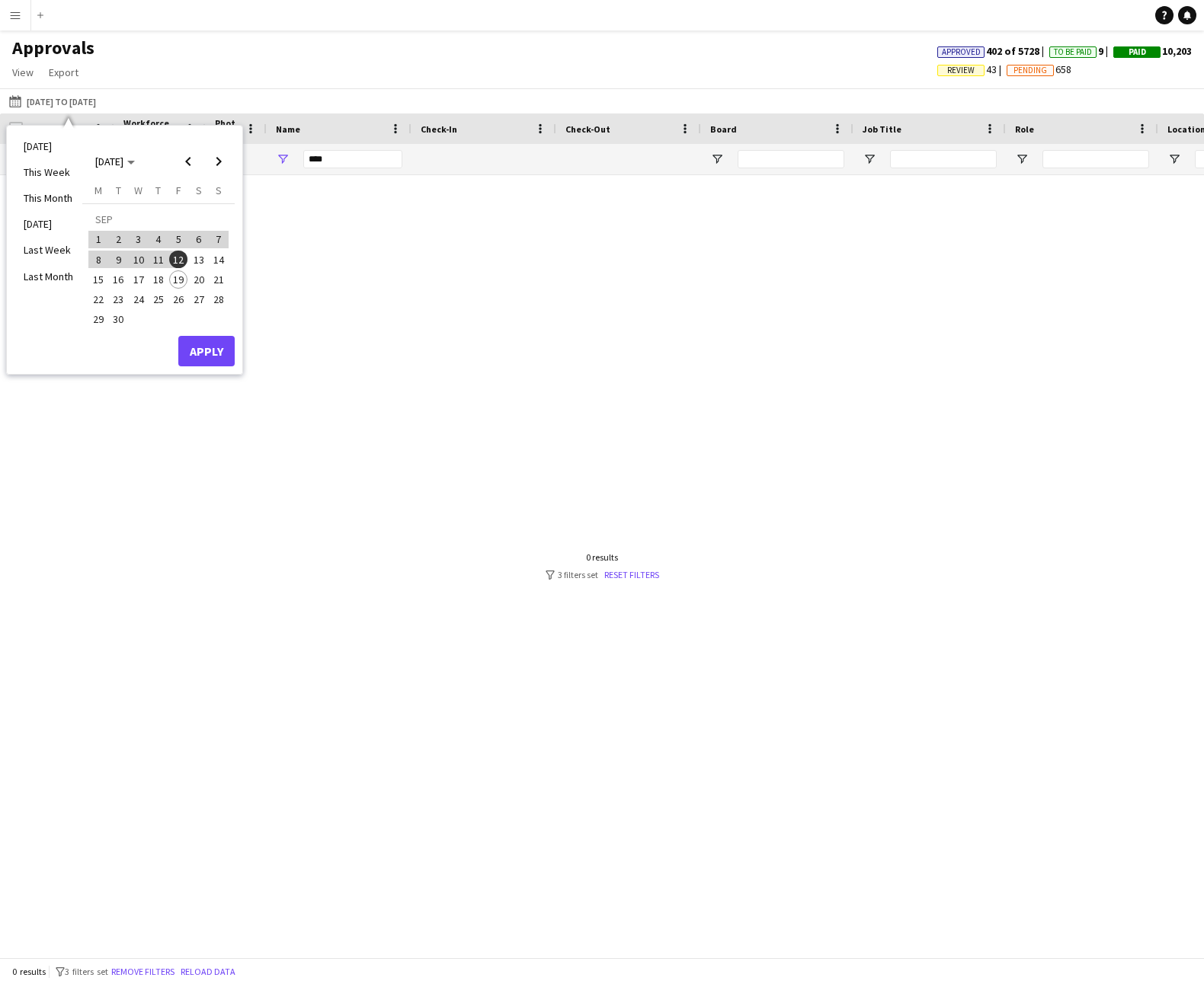
click at [95, 237] on span "1" at bounding box center [98, 240] width 18 height 18
click at [211, 259] on span "14" at bounding box center [219, 259] width 18 height 18
click at [210, 342] on button "Apply" at bounding box center [207, 351] width 56 height 31
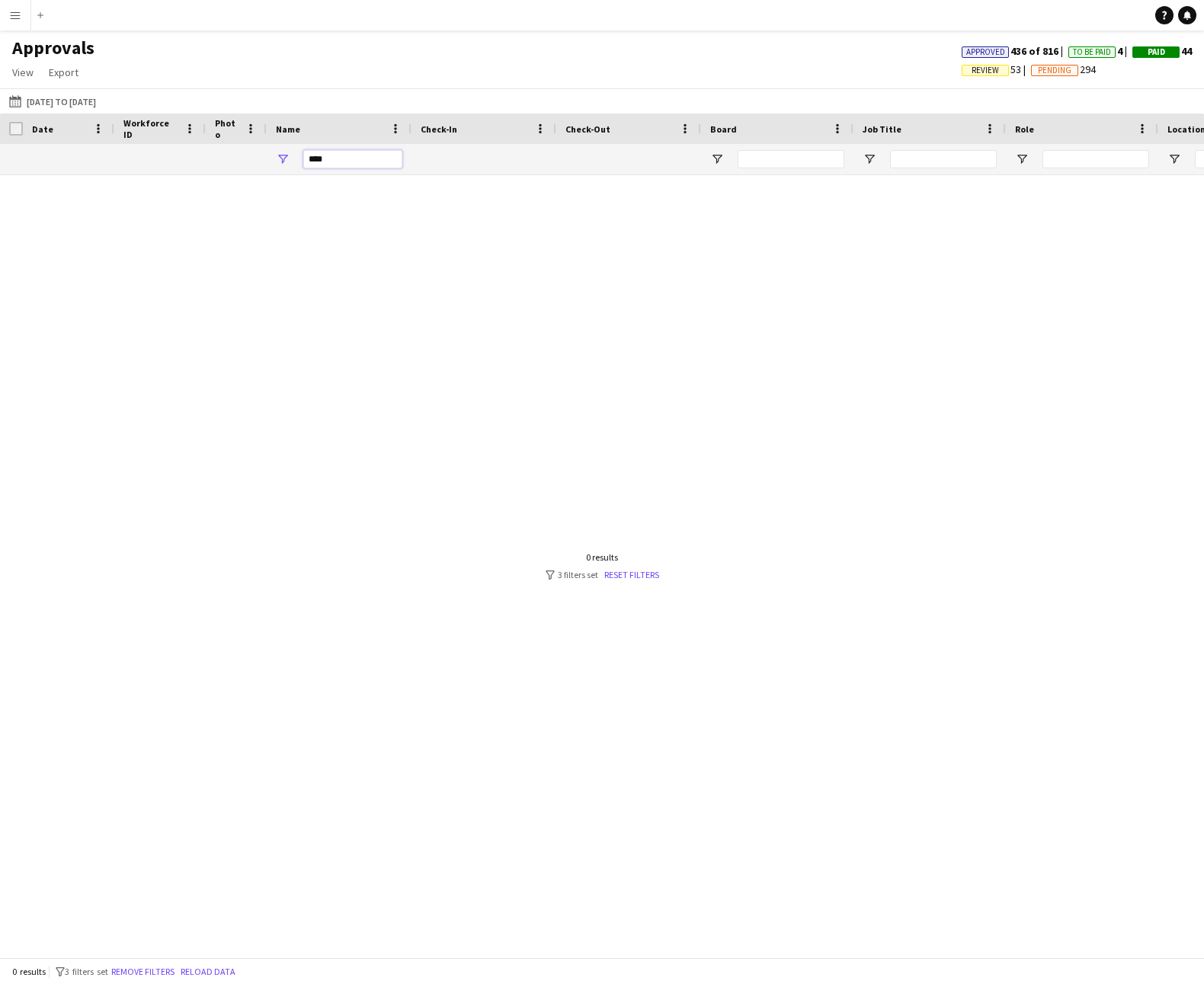
click at [343, 152] on input "****" at bounding box center [353, 159] width 99 height 18
type input "*"
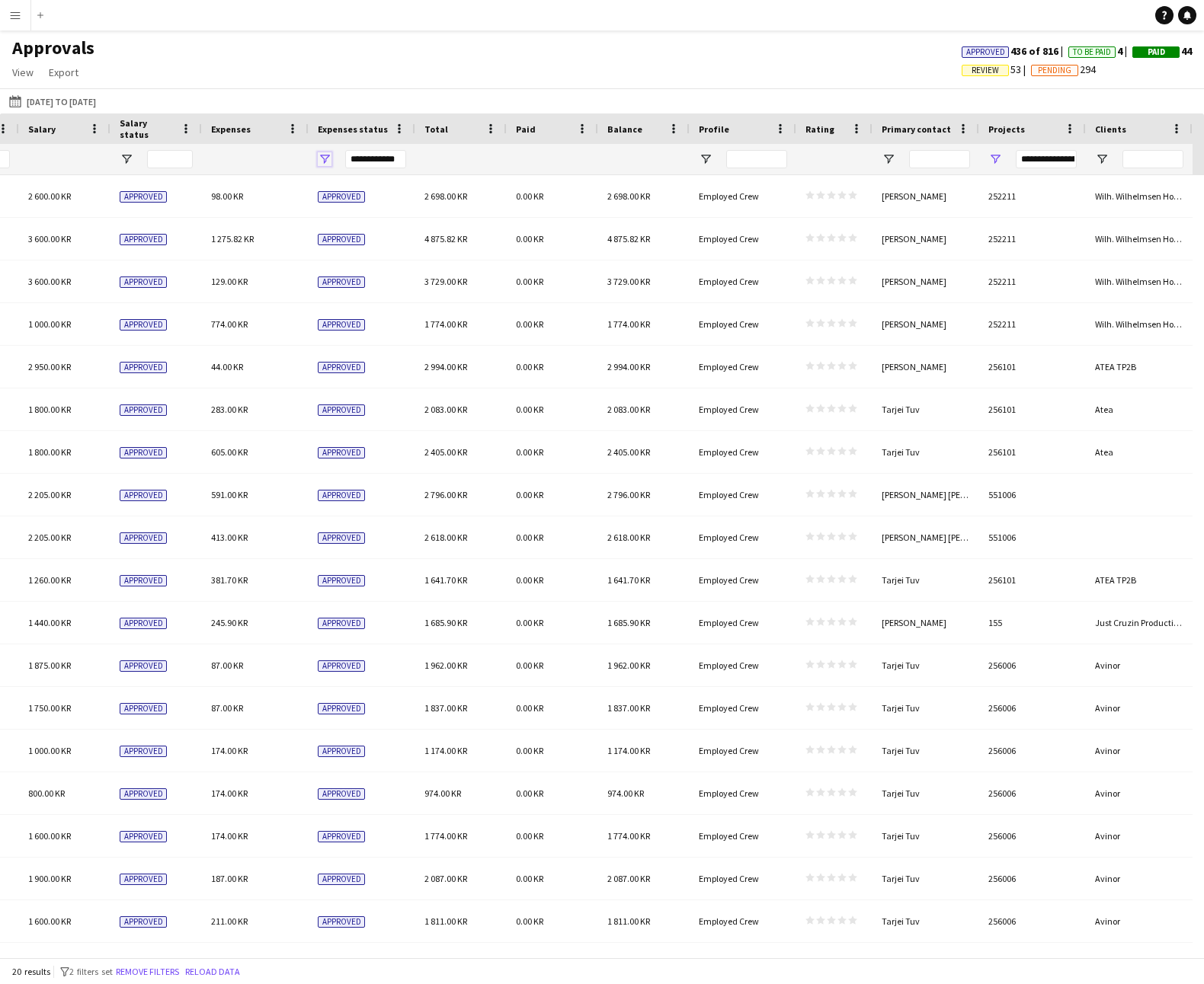
click at [322, 156] on span "Open Filter Menu" at bounding box center [324, 159] width 14 height 14
click at [409, 95] on div "[DATE] to [DATE] [DATE] to [DATE] [DATE] This Week This Month [DATE] Last Week …" at bounding box center [602, 101] width 1204 height 25
click at [995, 157] on span "Open Filter Menu" at bounding box center [995, 159] width 14 height 14
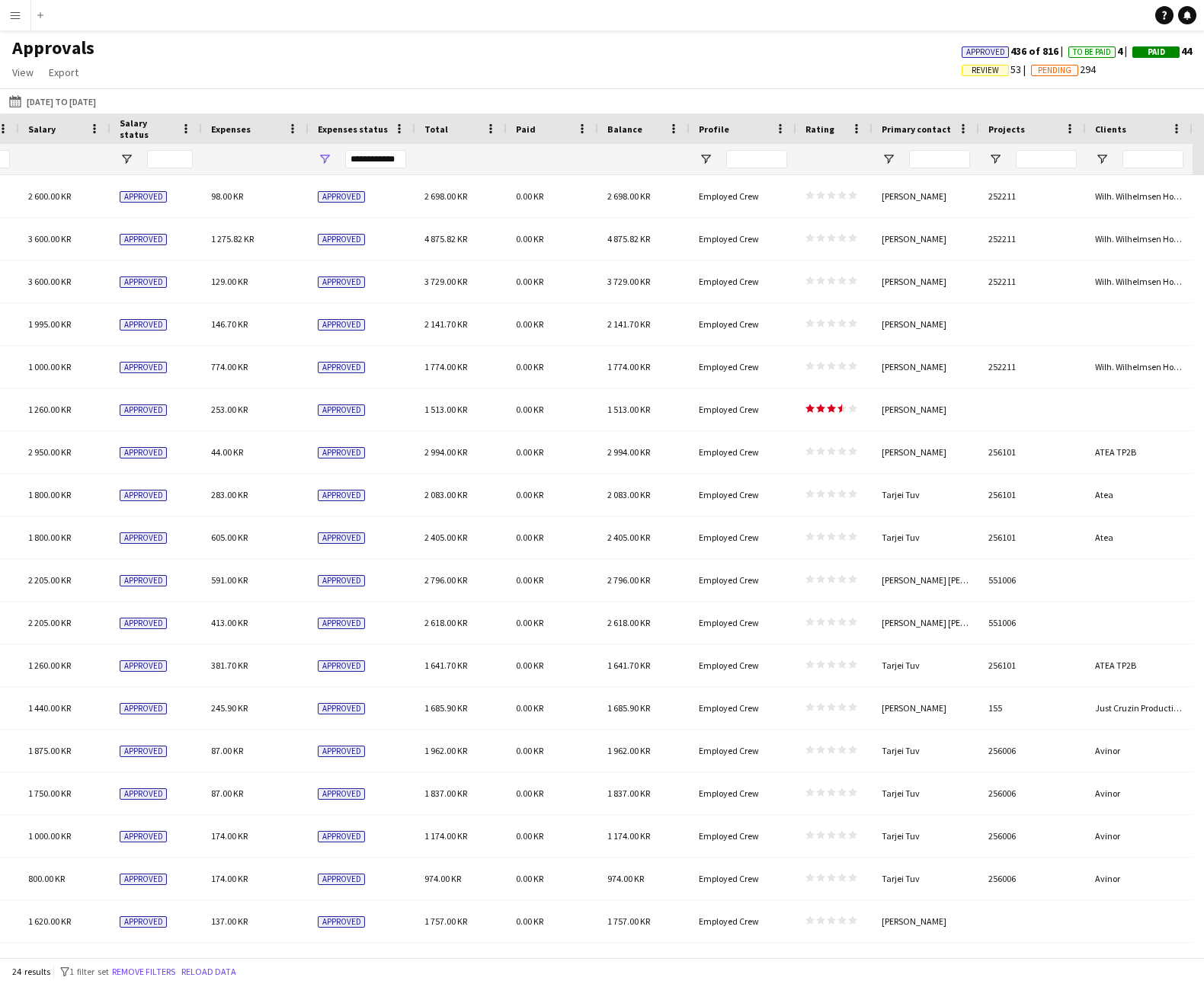
click at [759, 82] on div "Approvals View Customise view Customise filters Reset Filters Reset View Reset …" at bounding box center [602, 63] width 1204 height 52
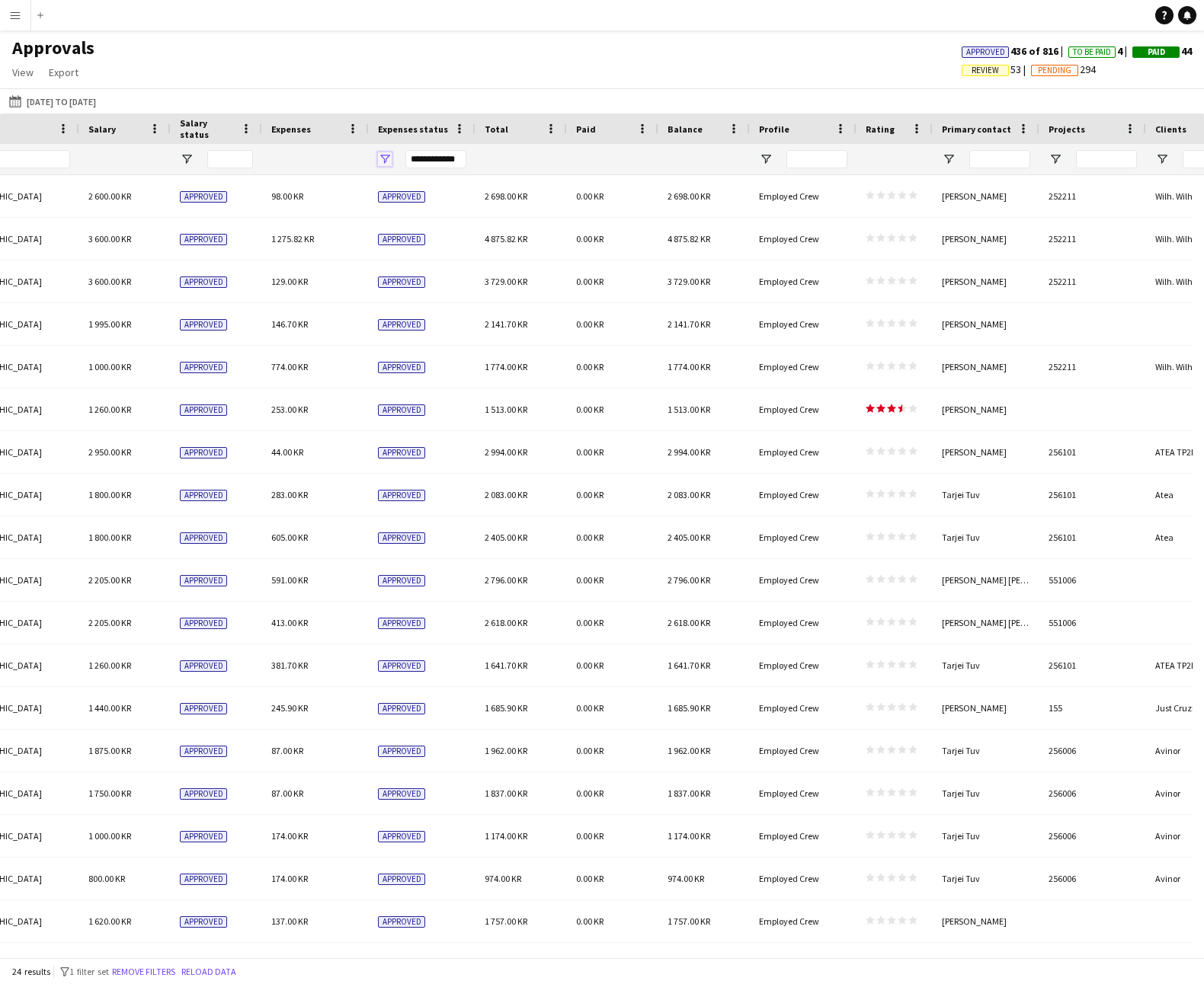
click at [387, 156] on span "Open Filter Menu" at bounding box center [385, 159] width 14 height 14
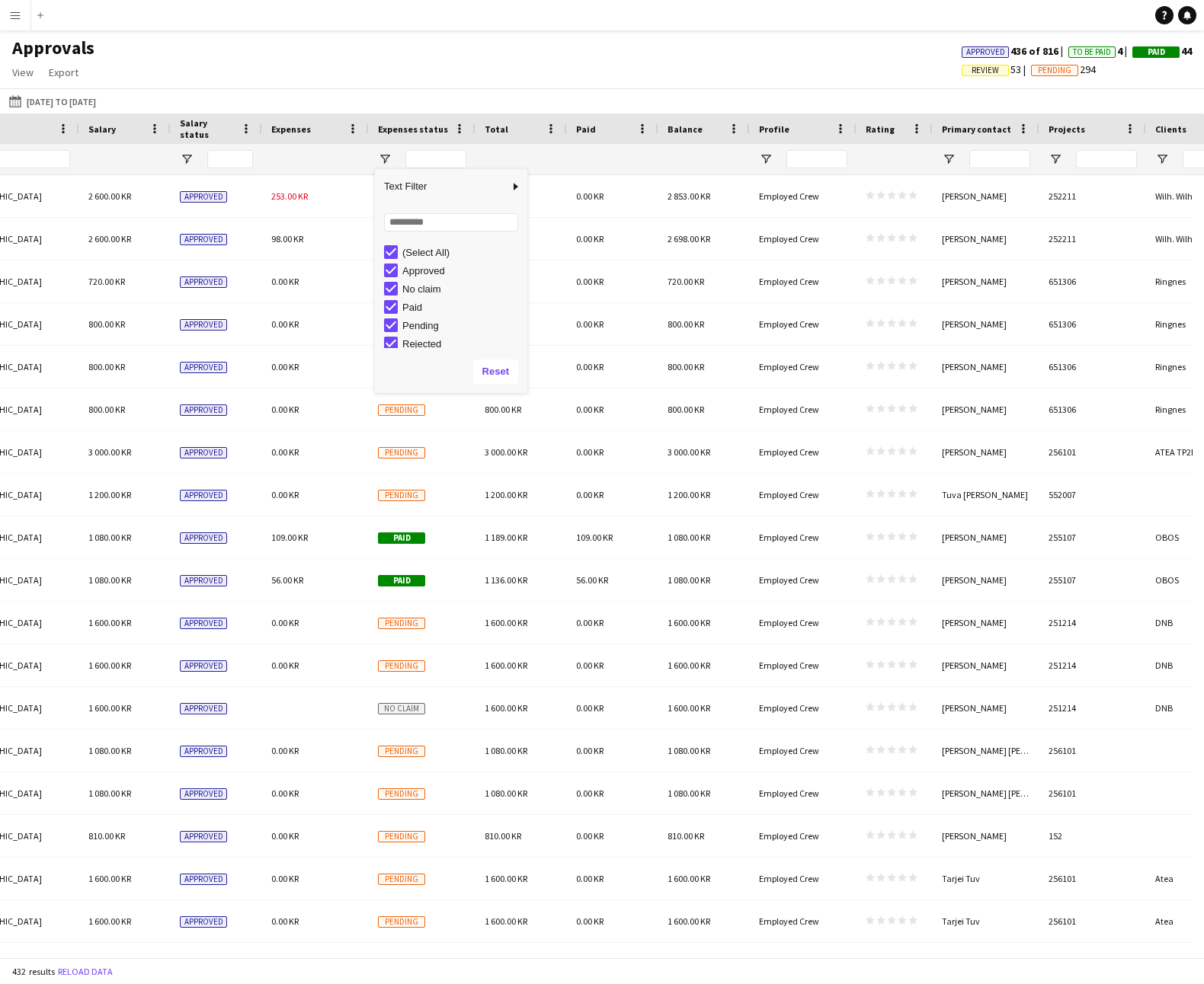
click at [440, 79] on div "Approvals View Customise view Customise filters Reset Filters Reset View Reset …" at bounding box center [602, 63] width 1204 height 52
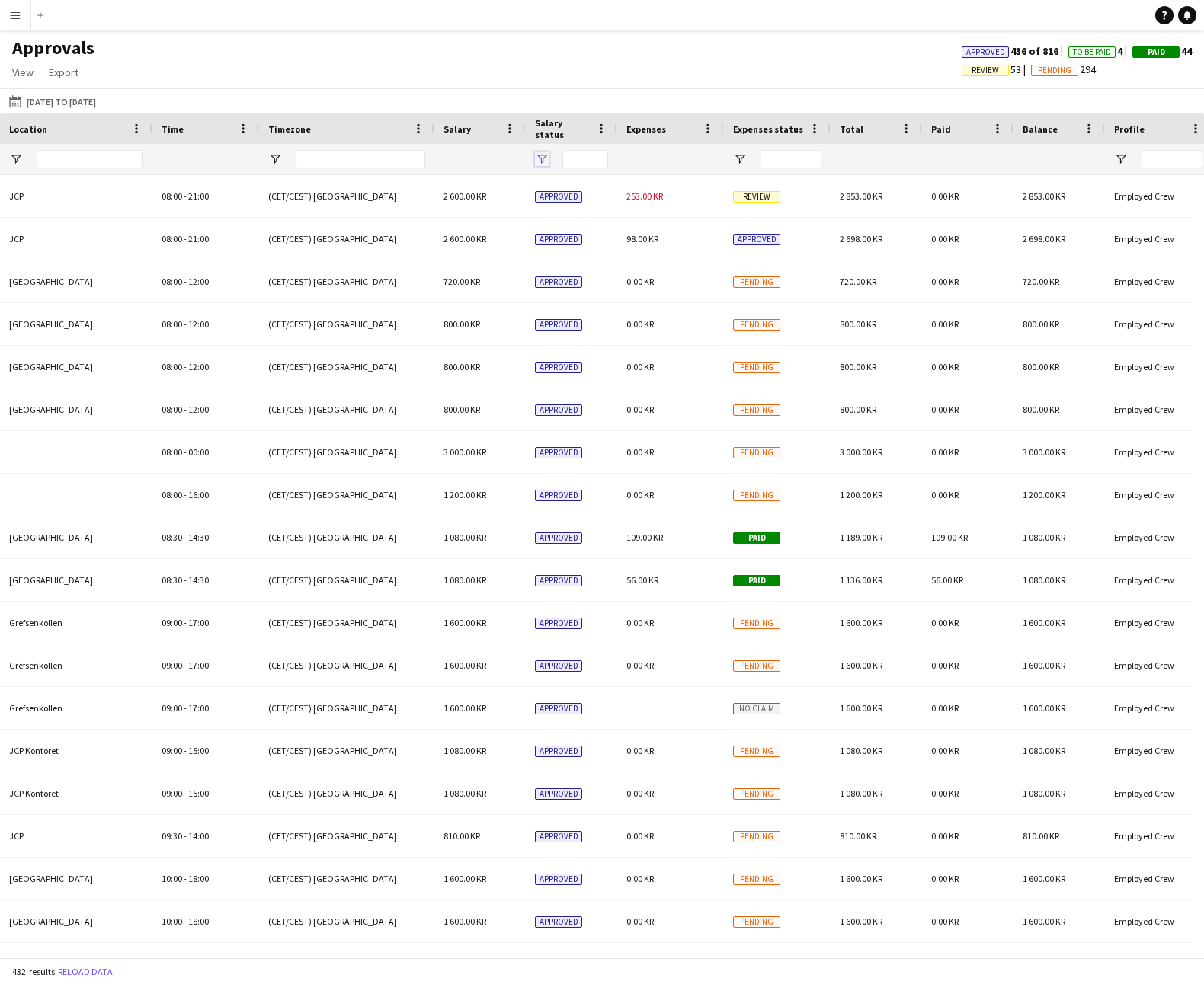
click at [540, 159] on span "Open Filter Menu" at bounding box center [542, 159] width 14 height 14
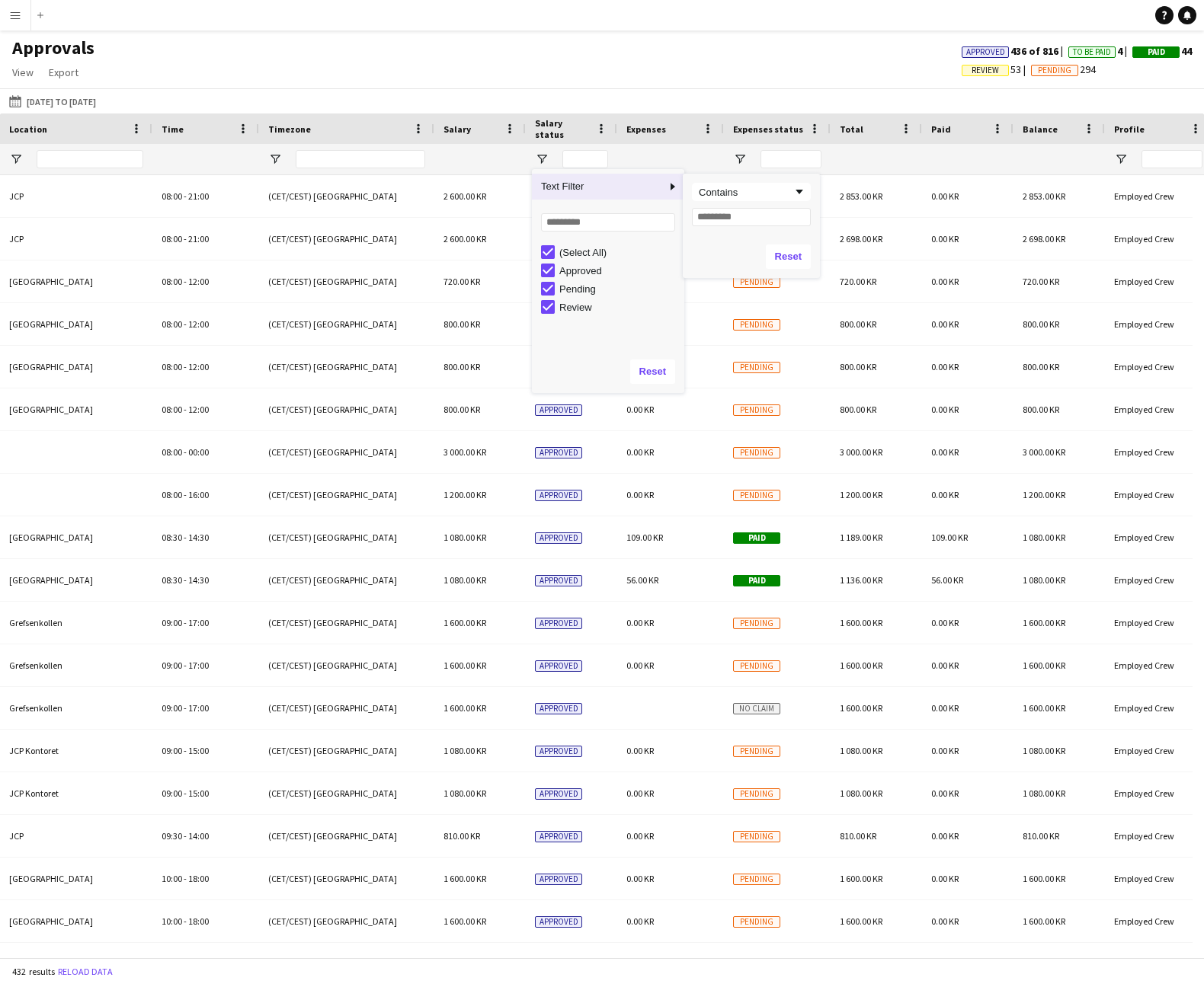
click at [536, 108] on div "[DATE] to [DATE] [DATE] to [DATE] [DATE] This Week This Month [DATE] Last Week …" at bounding box center [602, 101] width 1204 height 25
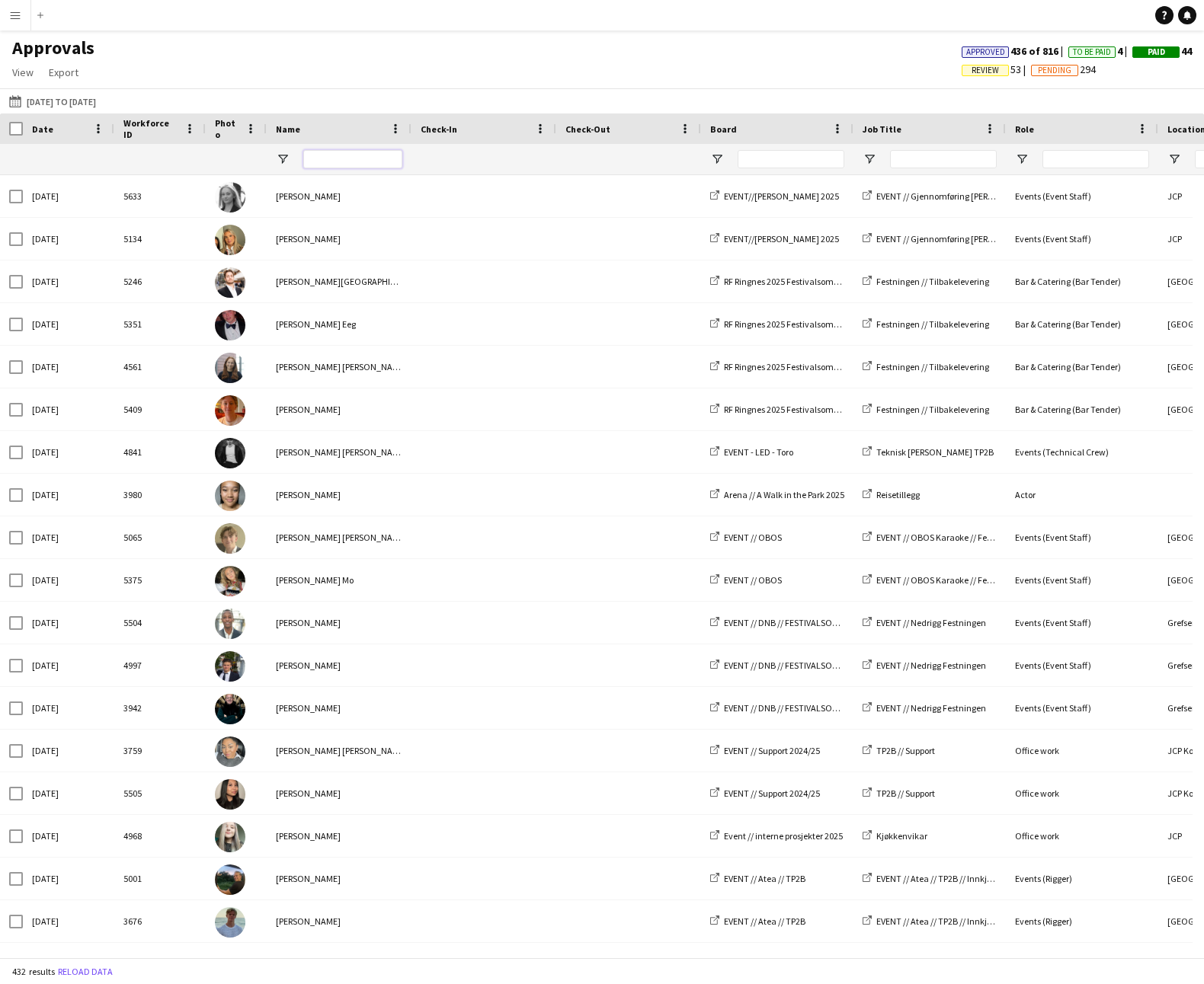
click at [353, 161] on input "Name Filter Input" at bounding box center [353, 159] width 99 height 18
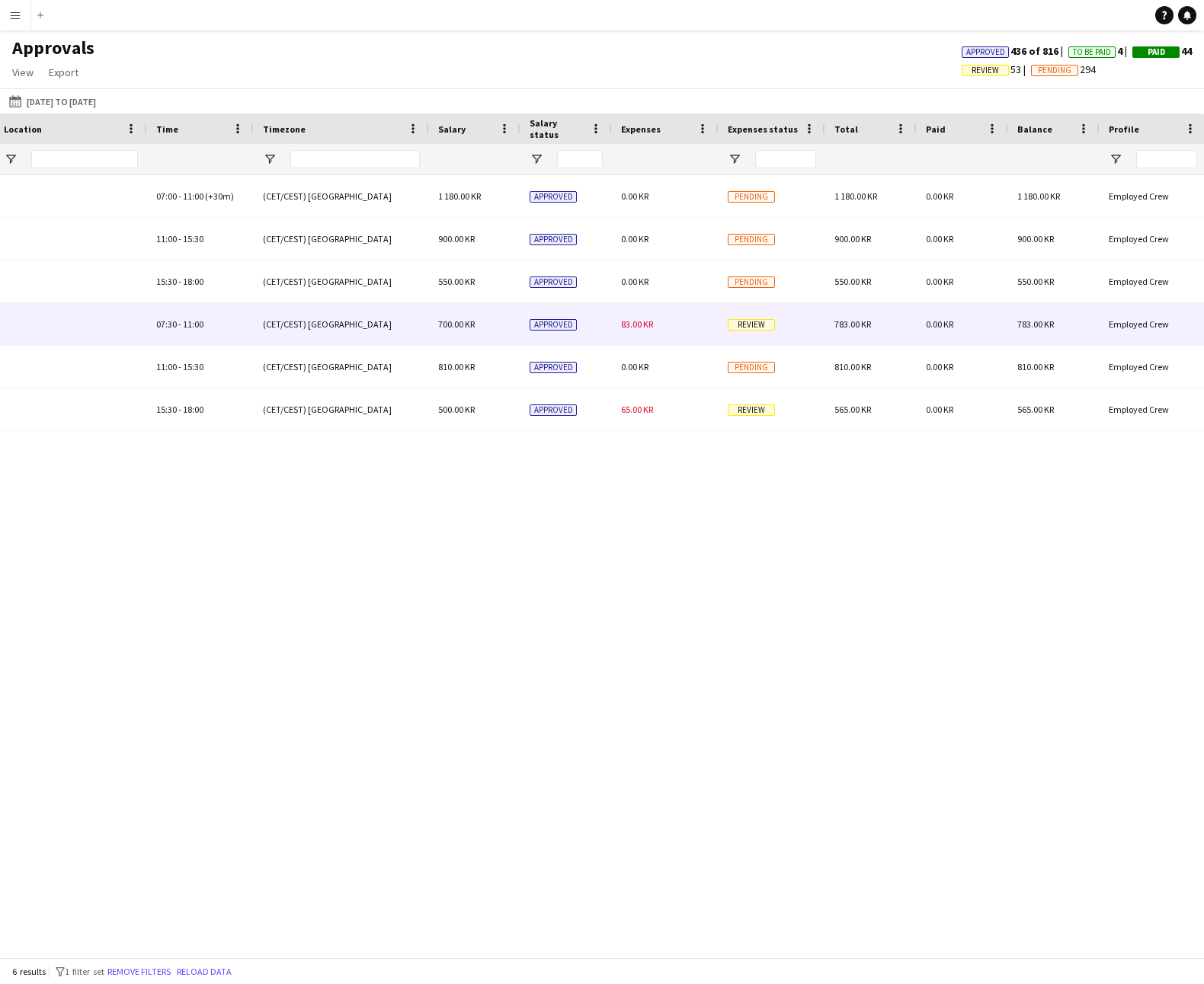
type input "***"
click at [511, 323] on div "700.00 KR" at bounding box center [475, 323] width 92 height 42
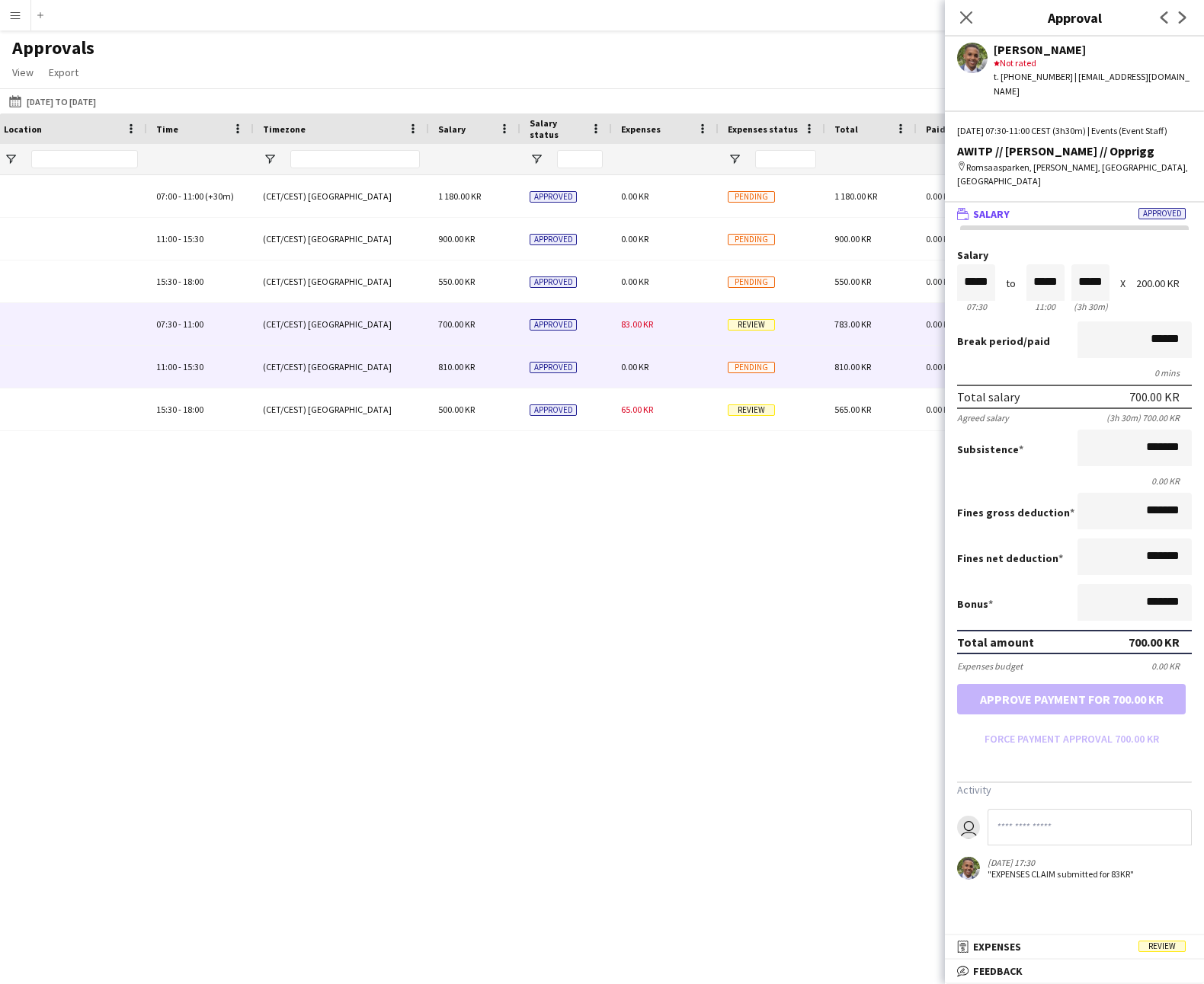
click at [329, 366] on div "(CET/CEST) [GEOGRAPHIC_DATA]" at bounding box center [341, 366] width 175 height 42
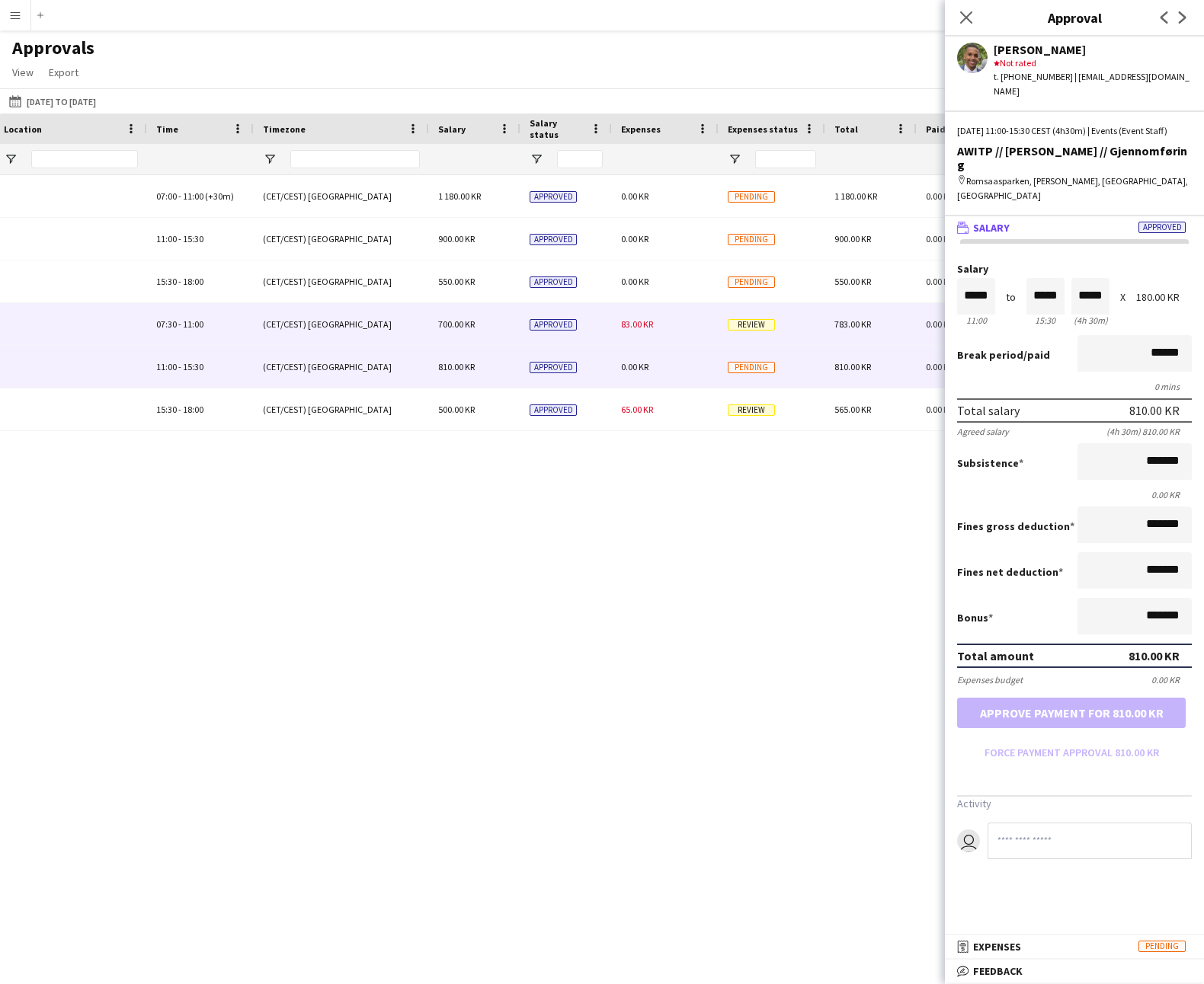
click at [344, 326] on div "(CET/CEST) [GEOGRAPHIC_DATA]" at bounding box center [341, 323] width 175 height 42
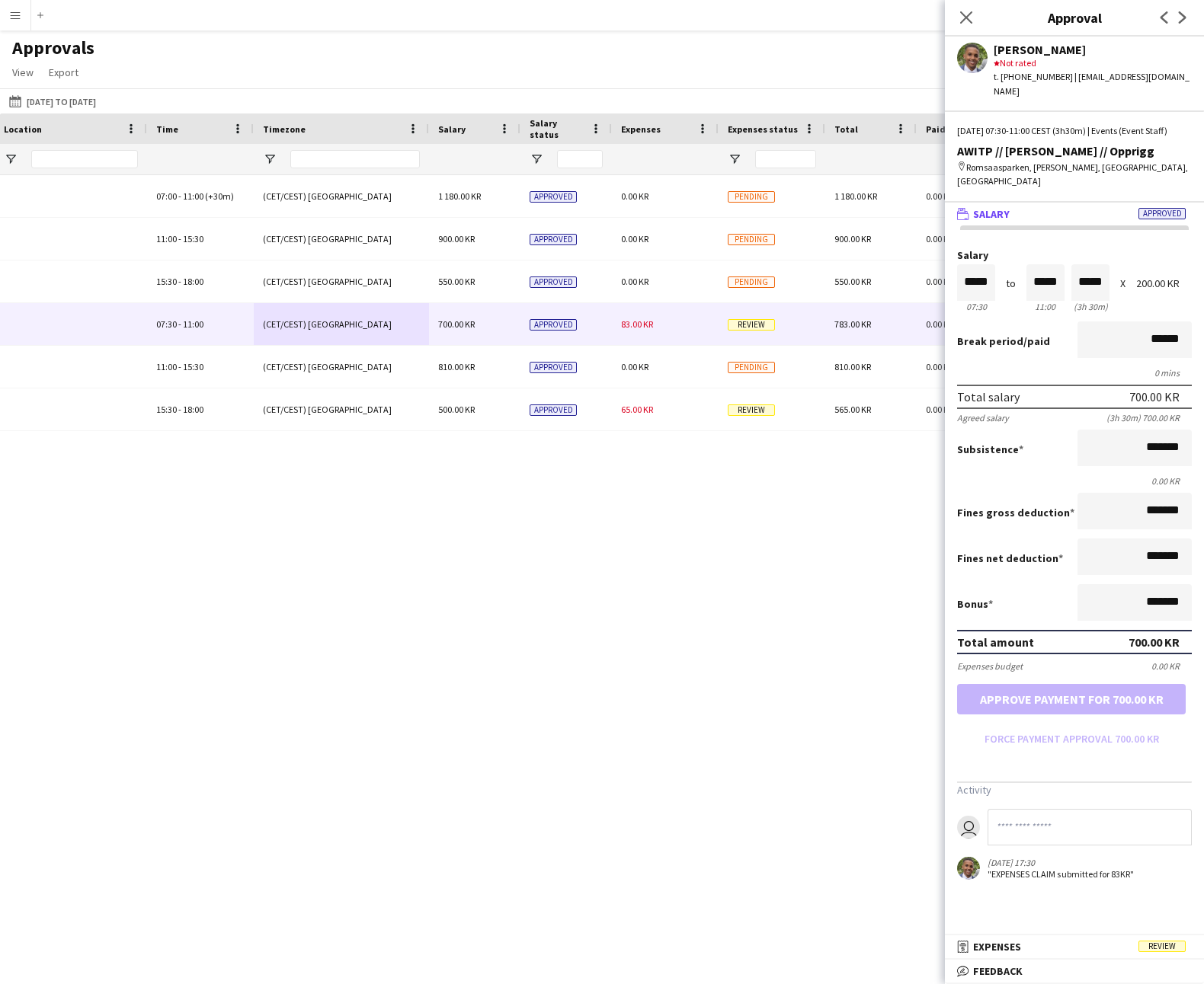
click at [11, 17] on app-icon "Menu" at bounding box center [15, 15] width 12 height 12
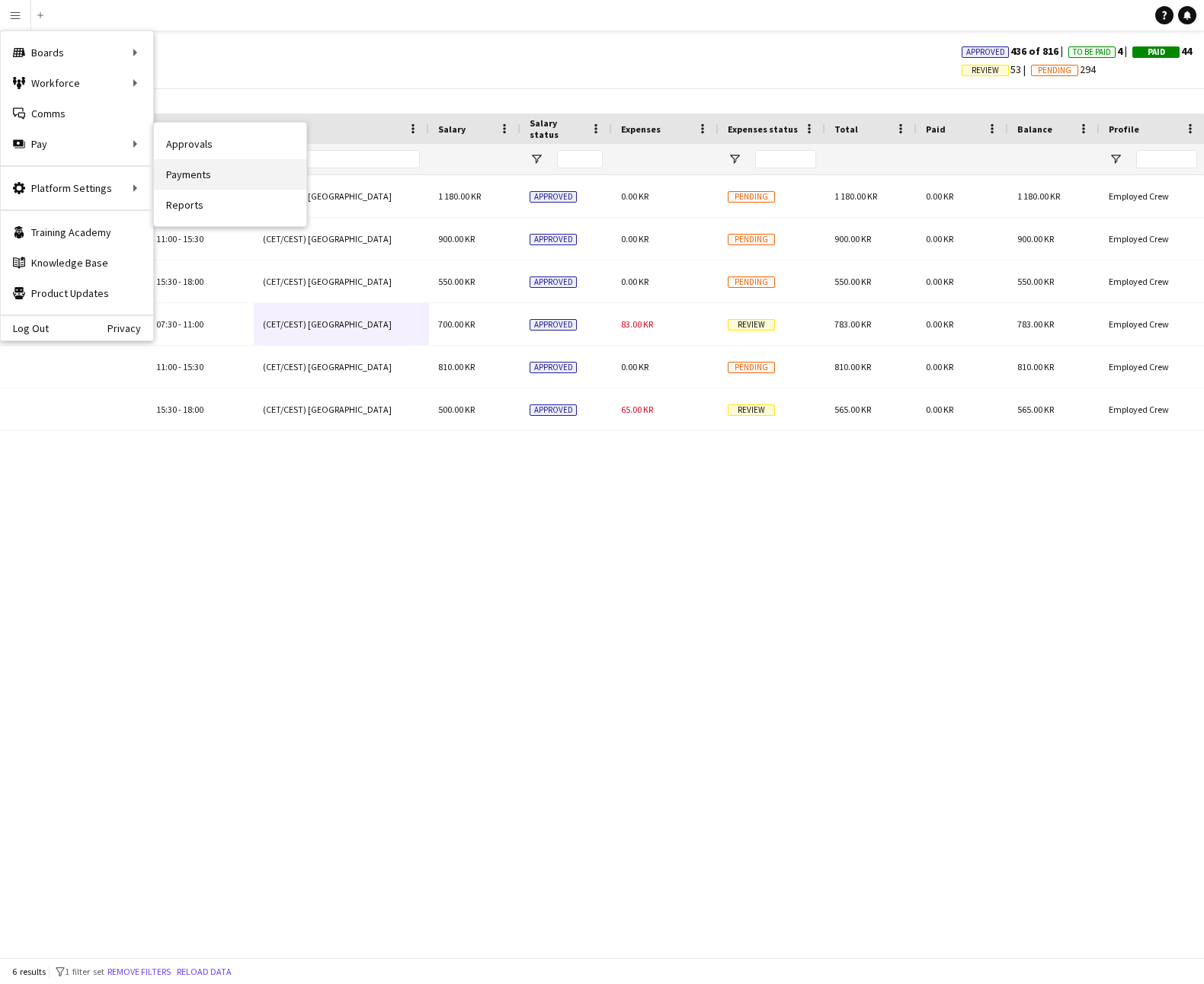
click at [214, 179] on link "Payments" at bounding box center [230, 175] width 153 height 31
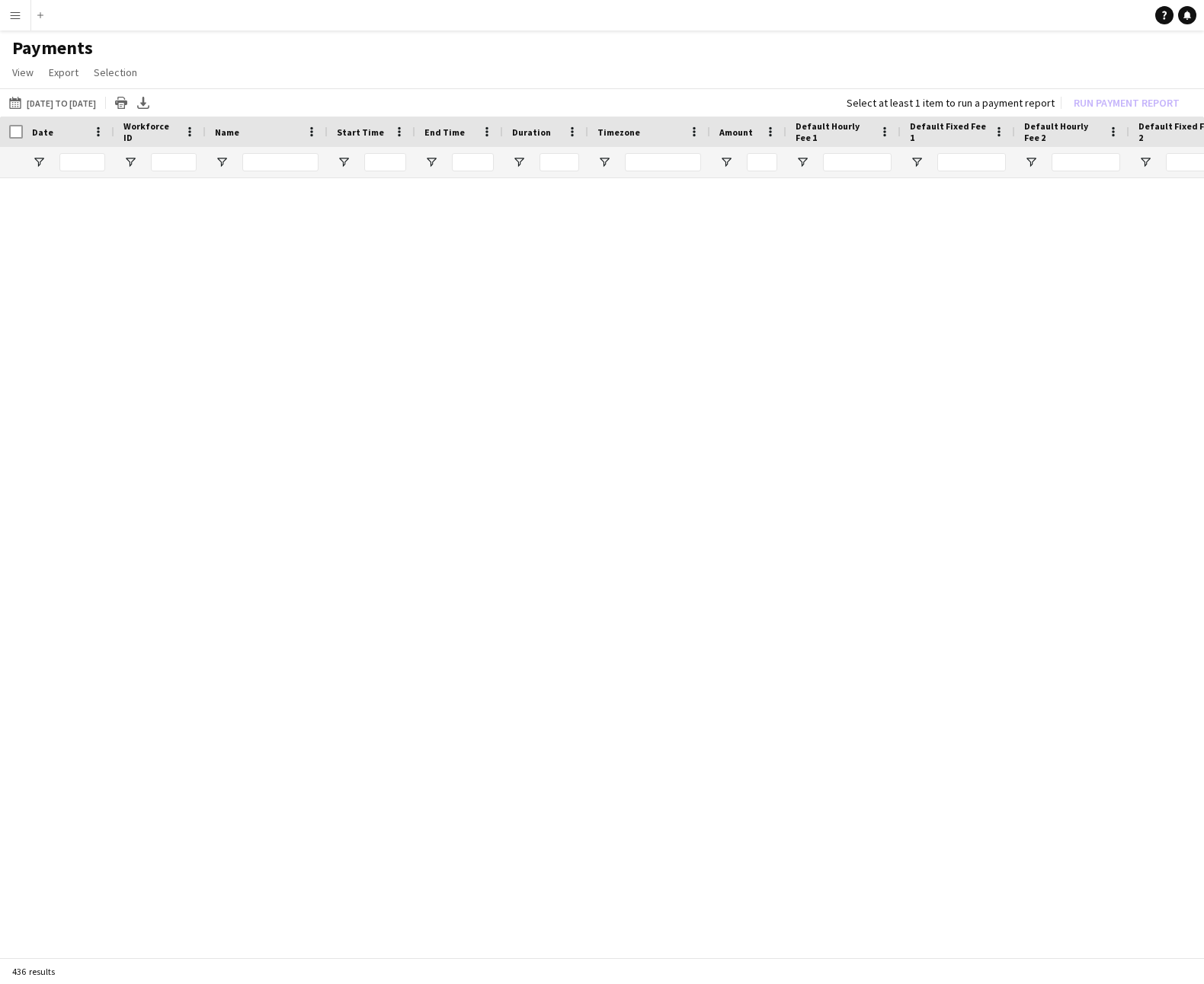
type input "**********"
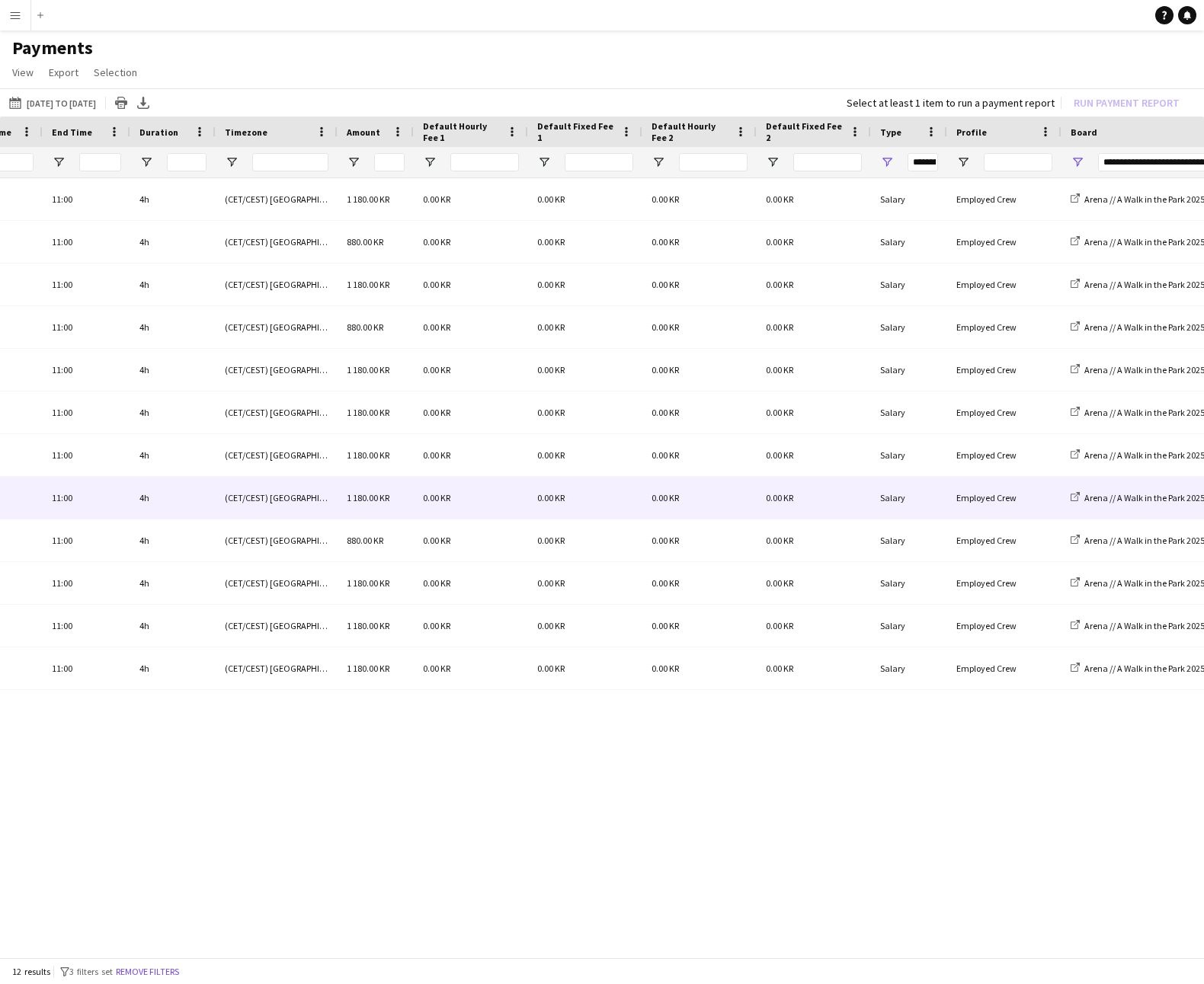
click at [380, 502] on span "1 180.00 KR" at bounding box center [368, 497] width 43 height 11
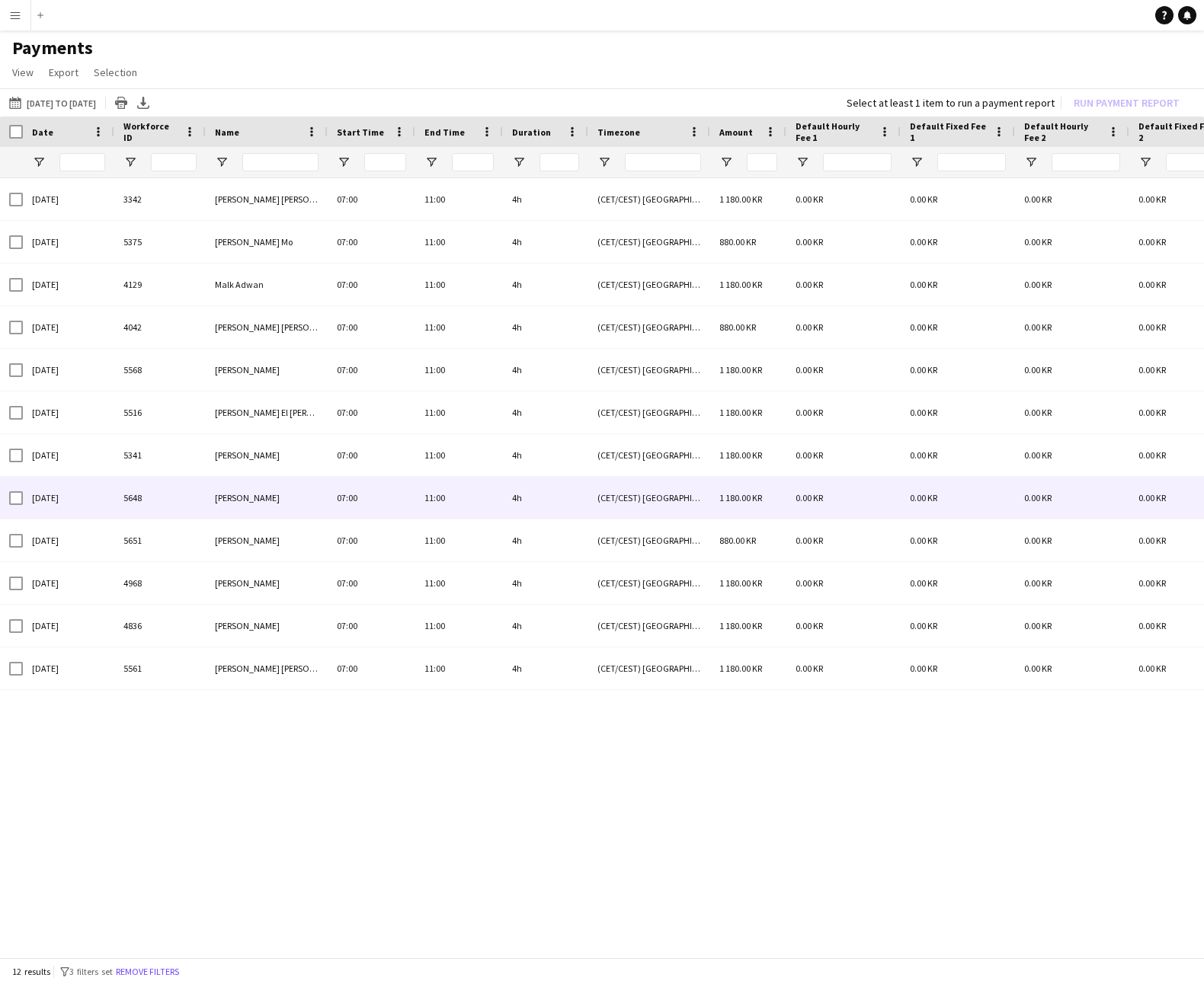
click at [334, 493] on div "07:00" at bounding box center [371, 497] width 88 height 42
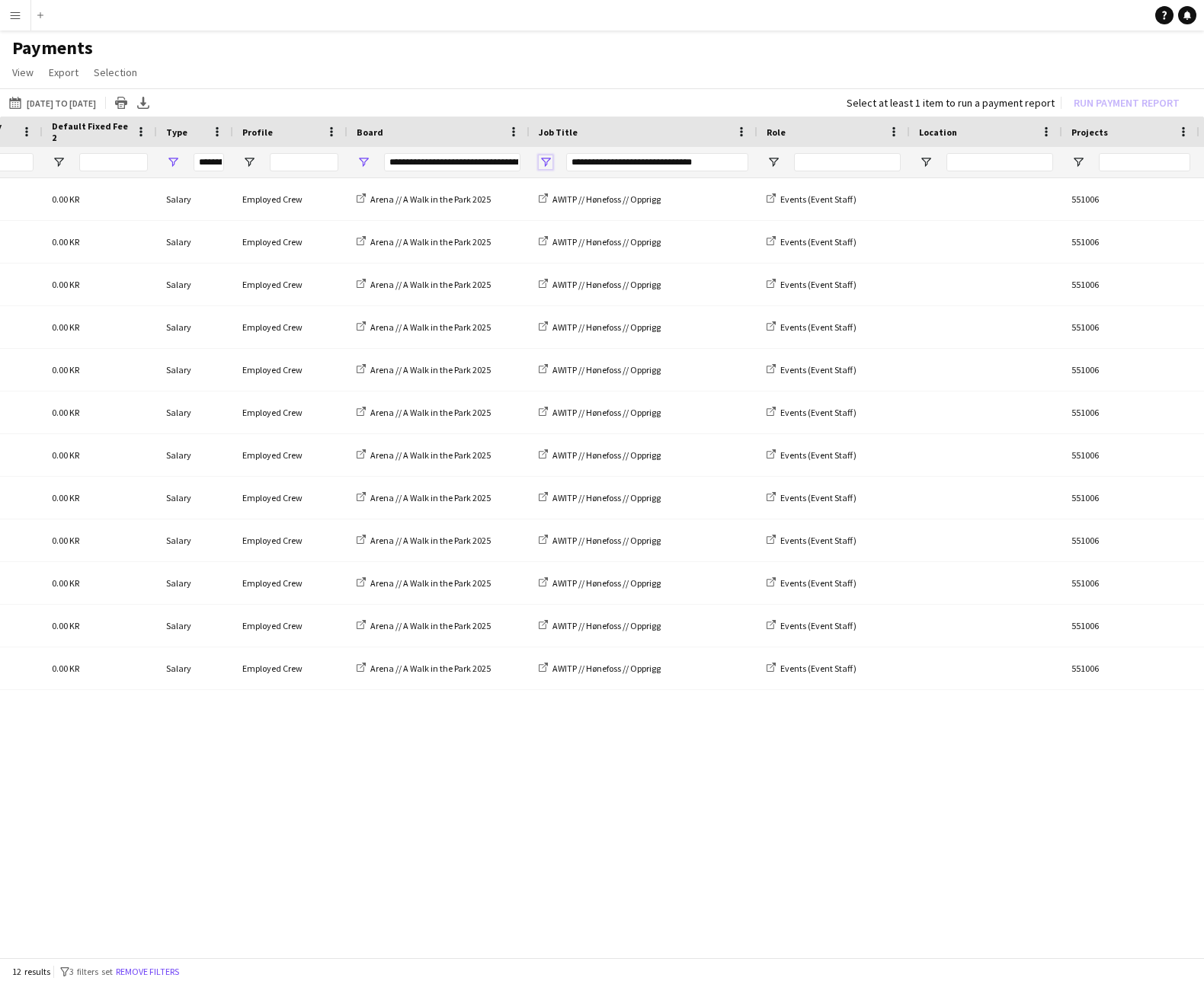
click at [543, 156] on span "Open Filter Menu" at bounding box center [546, 162] width 14 height 14
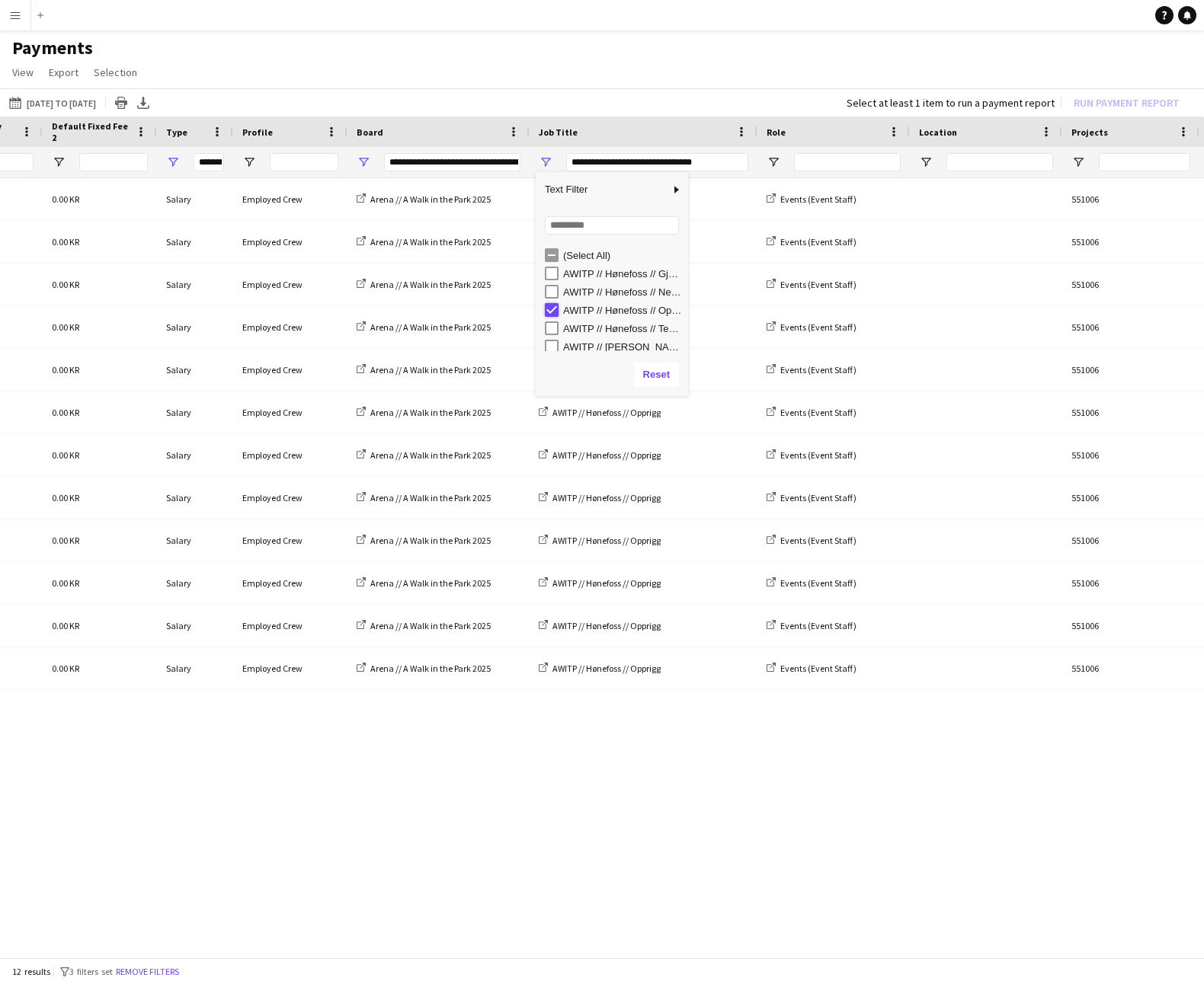
type input "***"
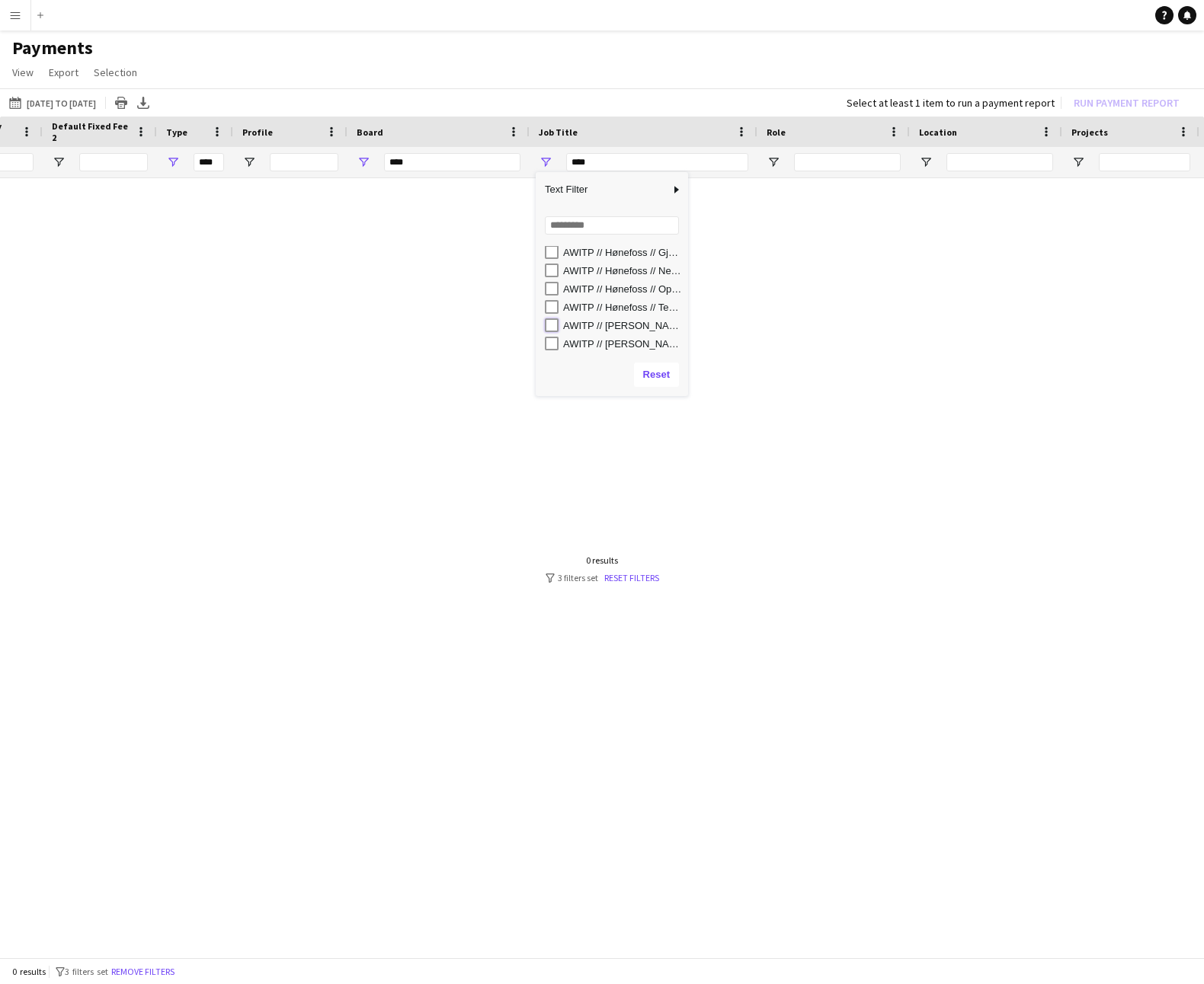
type input "**********"
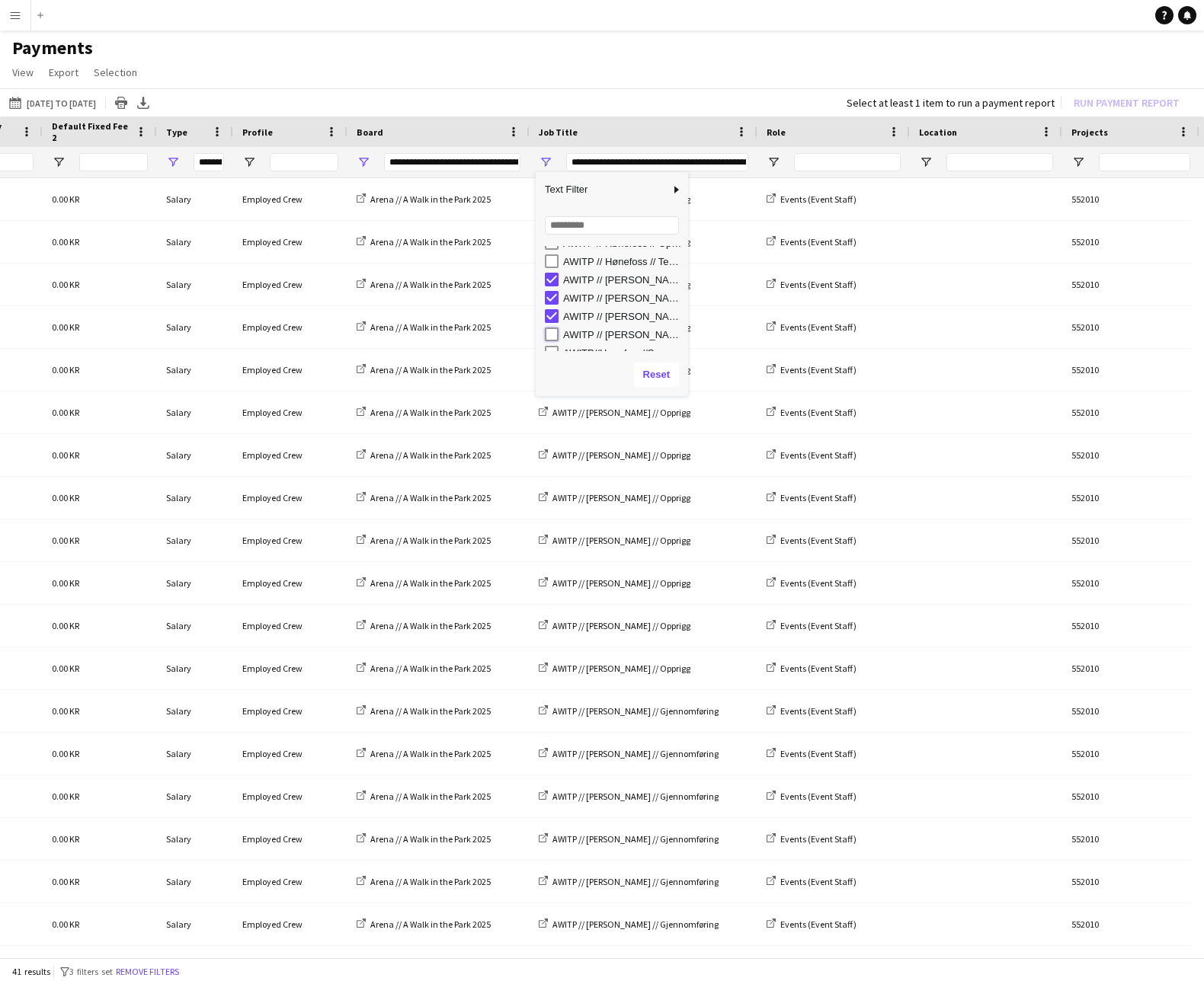
type input "**********"
click at [619, 87] on app-page-menu "View Customise view Customise filters Reset Filters Reset View Reset All Export…" at bounding box center [602, 74] width 1204 height 29
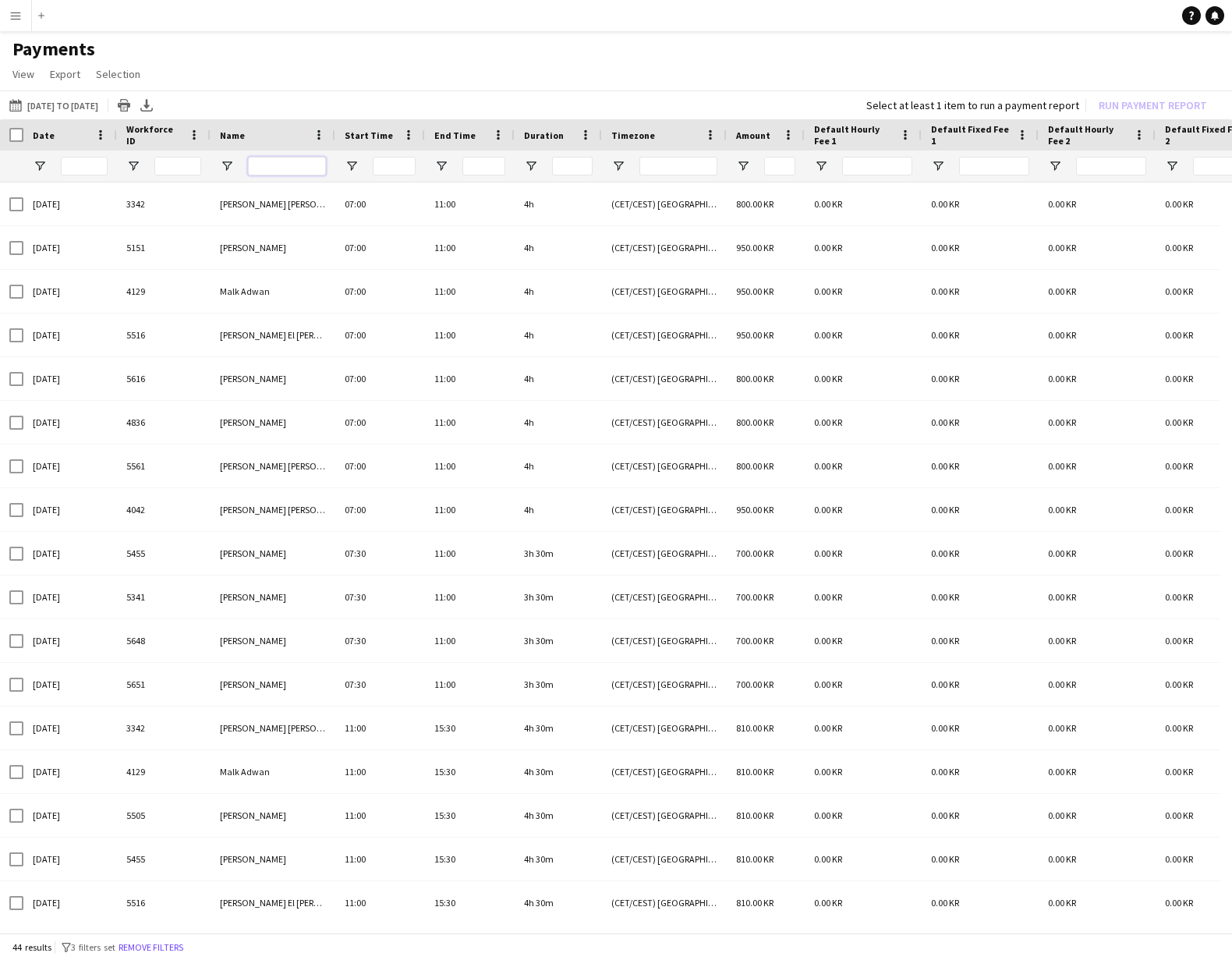
click at [285, 157] on input "Name Filter Input" at bounding box center [287, 166] width 78 height 19
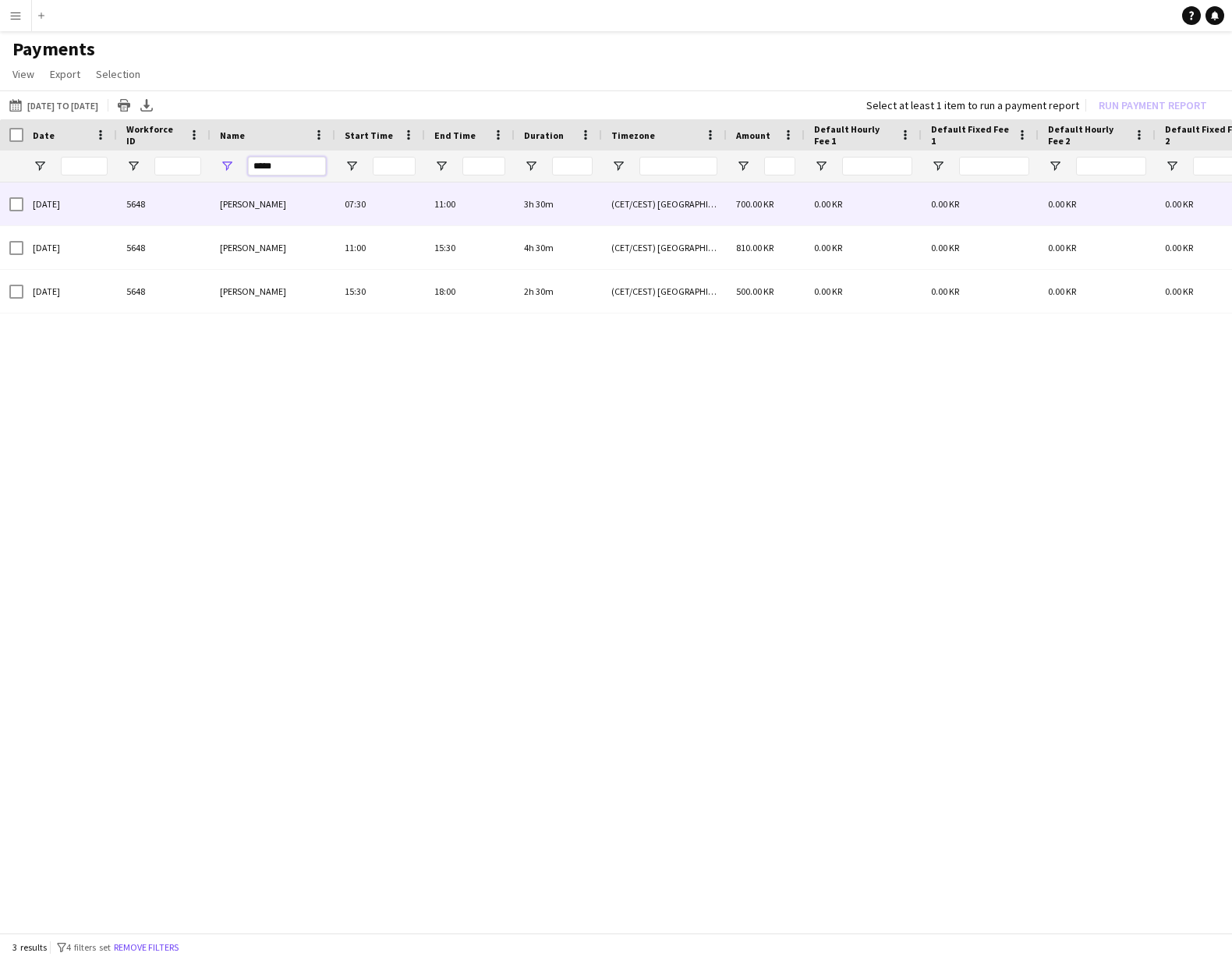
type input "*****"
click at [782, 205] on div "700.00 KR" at bounding box center [766, 204] width 78 height 43
